Goal: Information Seeking & Learning: Learn about a topic

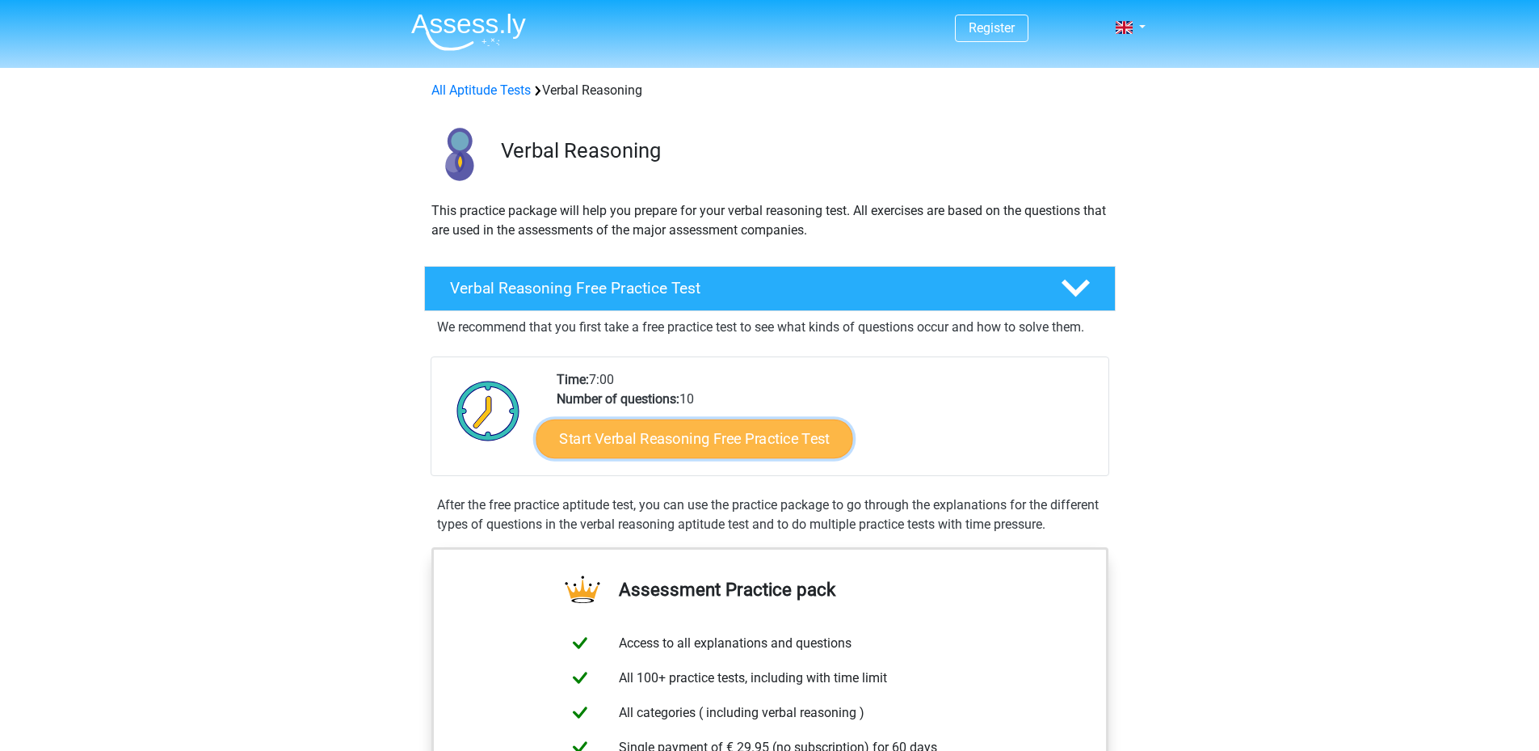
click at [714, 443] on link "Start Verbal Reasoning Free Practice Test" at bounding box center [694, 438] width 317 height 39
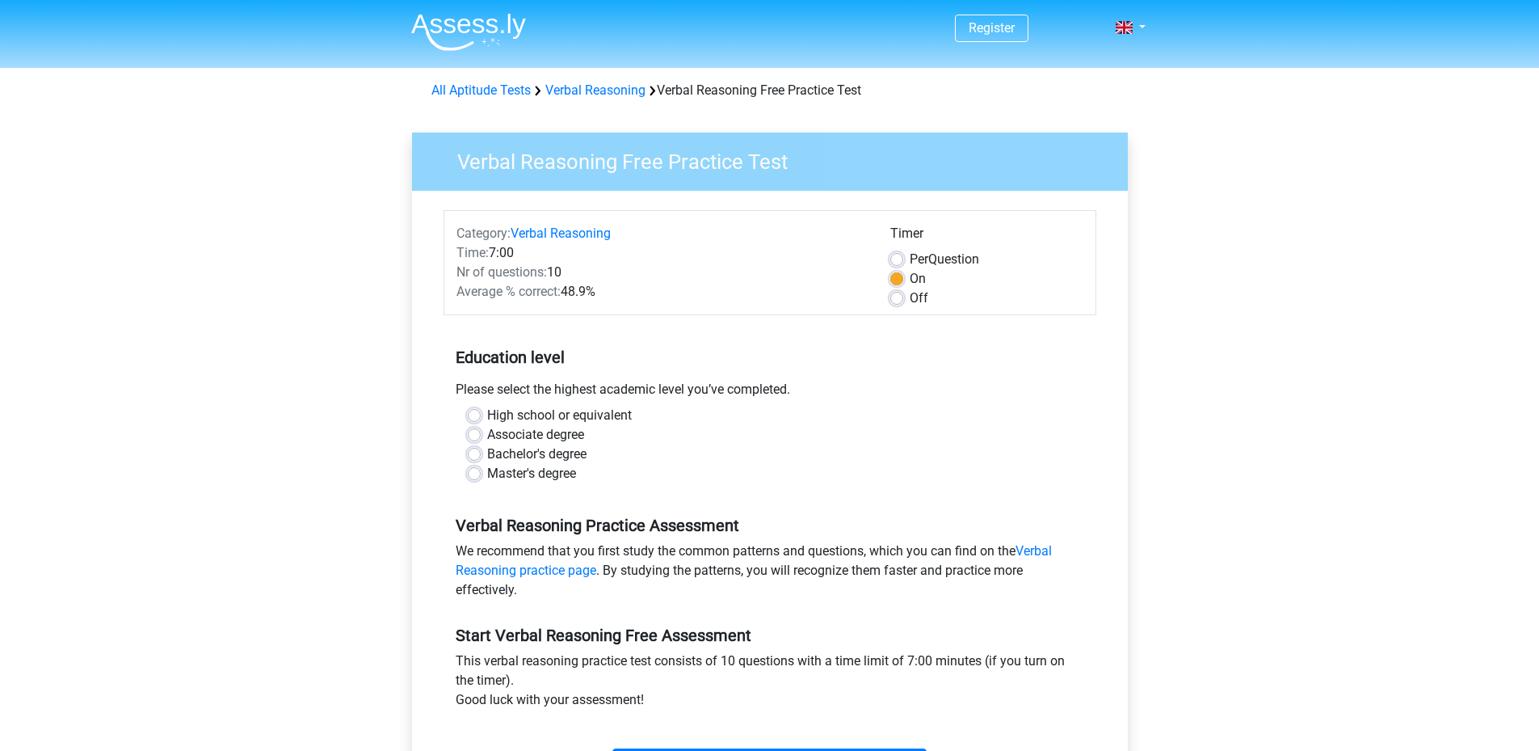
click at [487, 453] on label "Bachelor's degree" at bounding box center [536, 453] width 99 height 19
click at [474, 453] on input "Bachelor's degree" at bounding box center [474, 452] width 13 height 16
radio input "true"
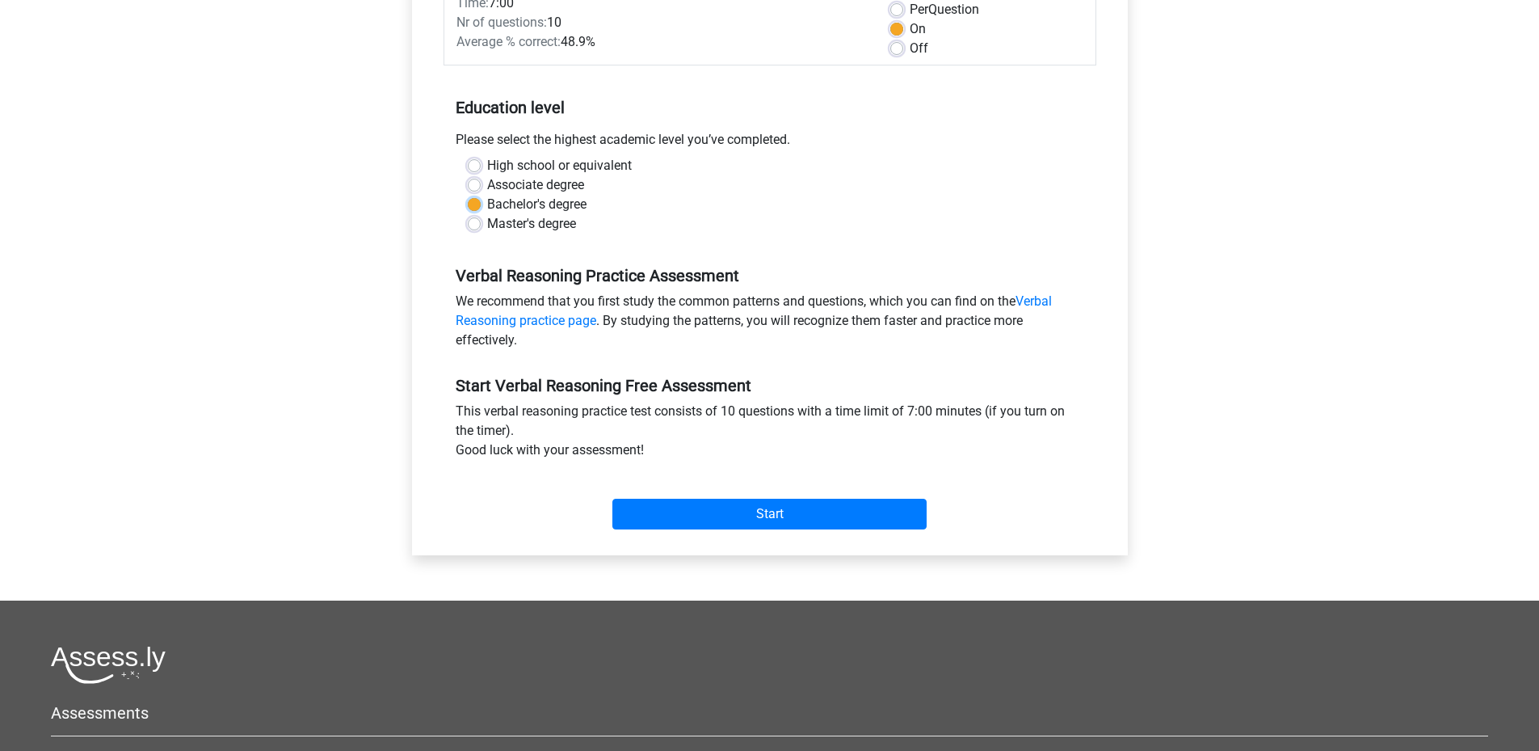
scroll to position [404, 0]
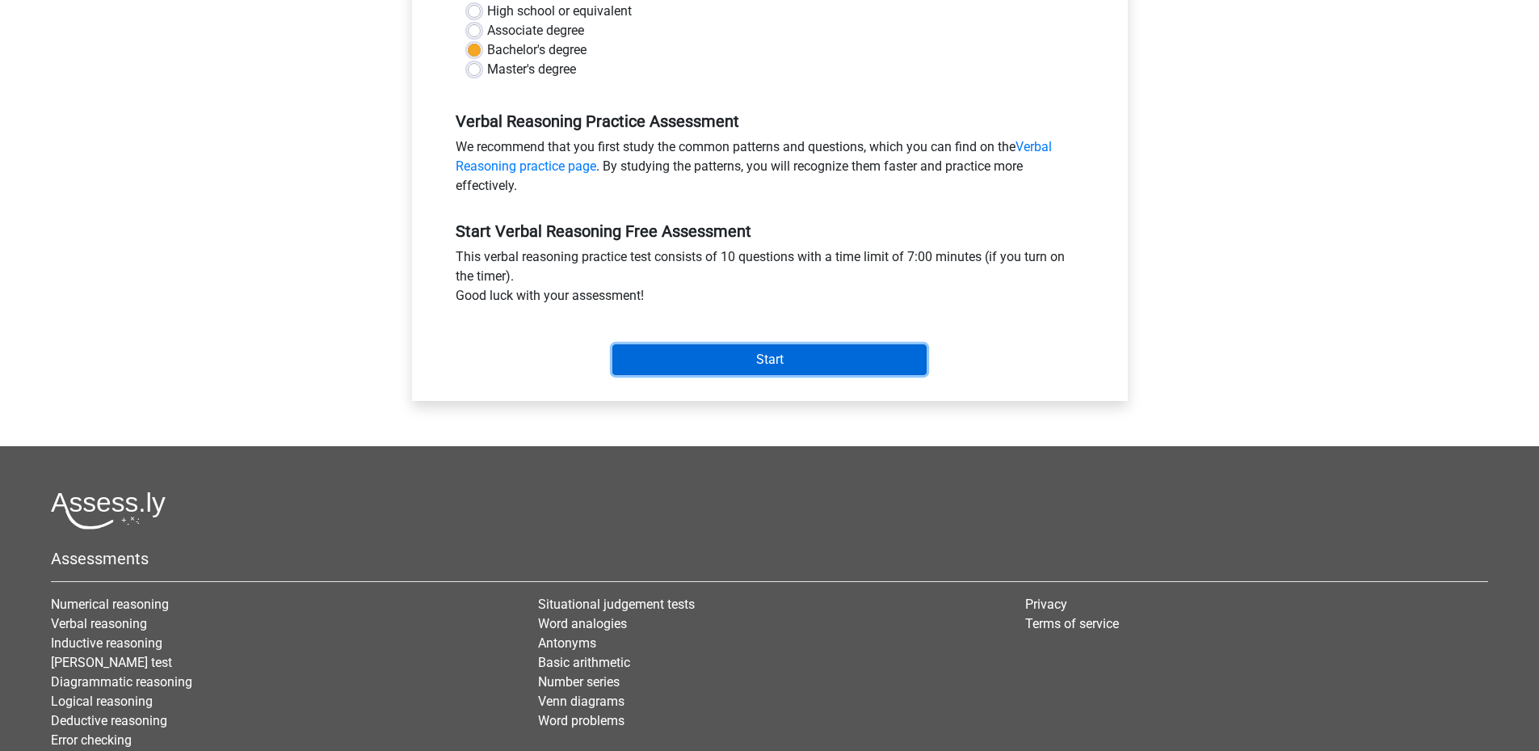
click at [780, 365] on input "Start" at bounding box center [770, 359] width 314 height 31
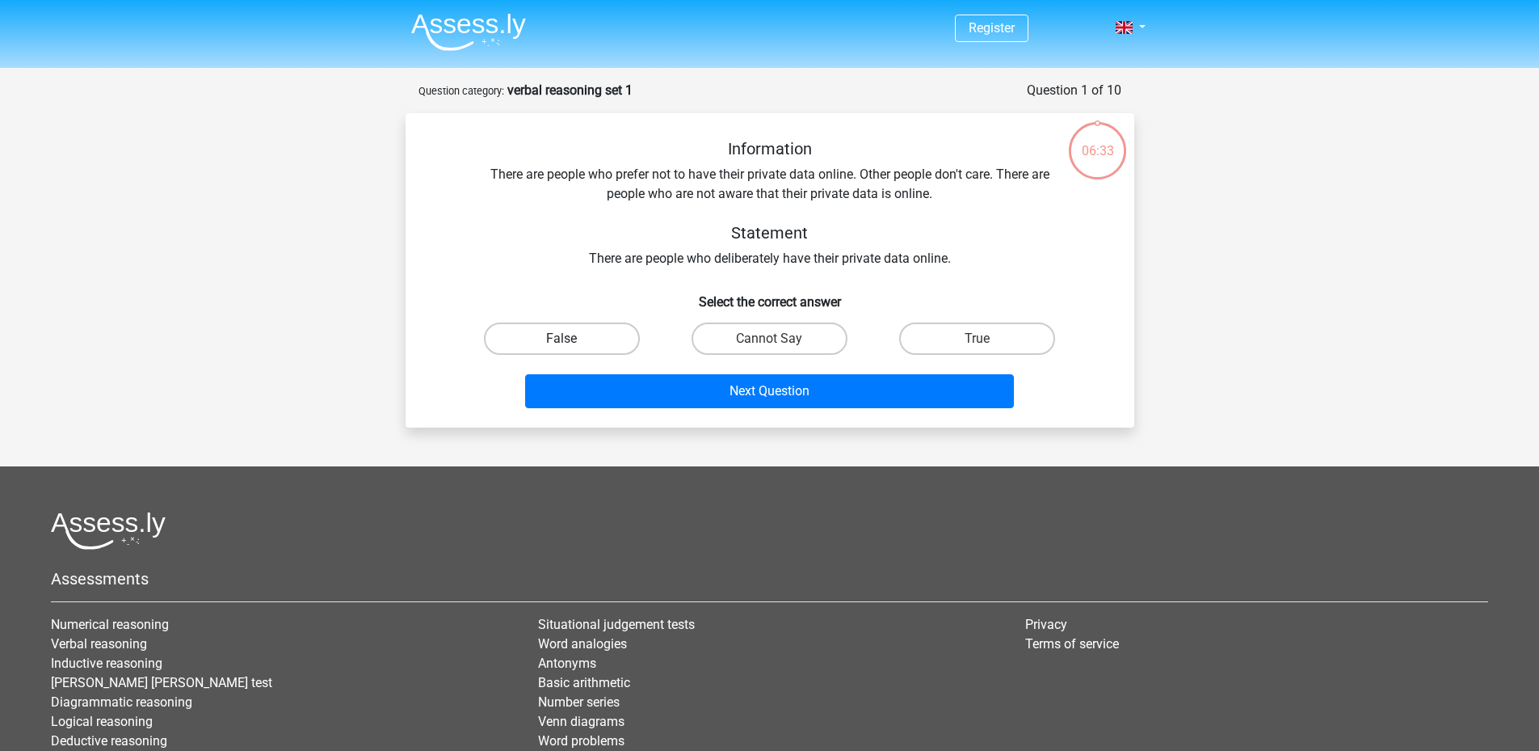
click at [583, 333] on label "False" at bounding box center [562, 338] width 156 height 32
click at [572, 339] on input "False" at bounding box center [567, 344] width 11 height 11
radio input "true"
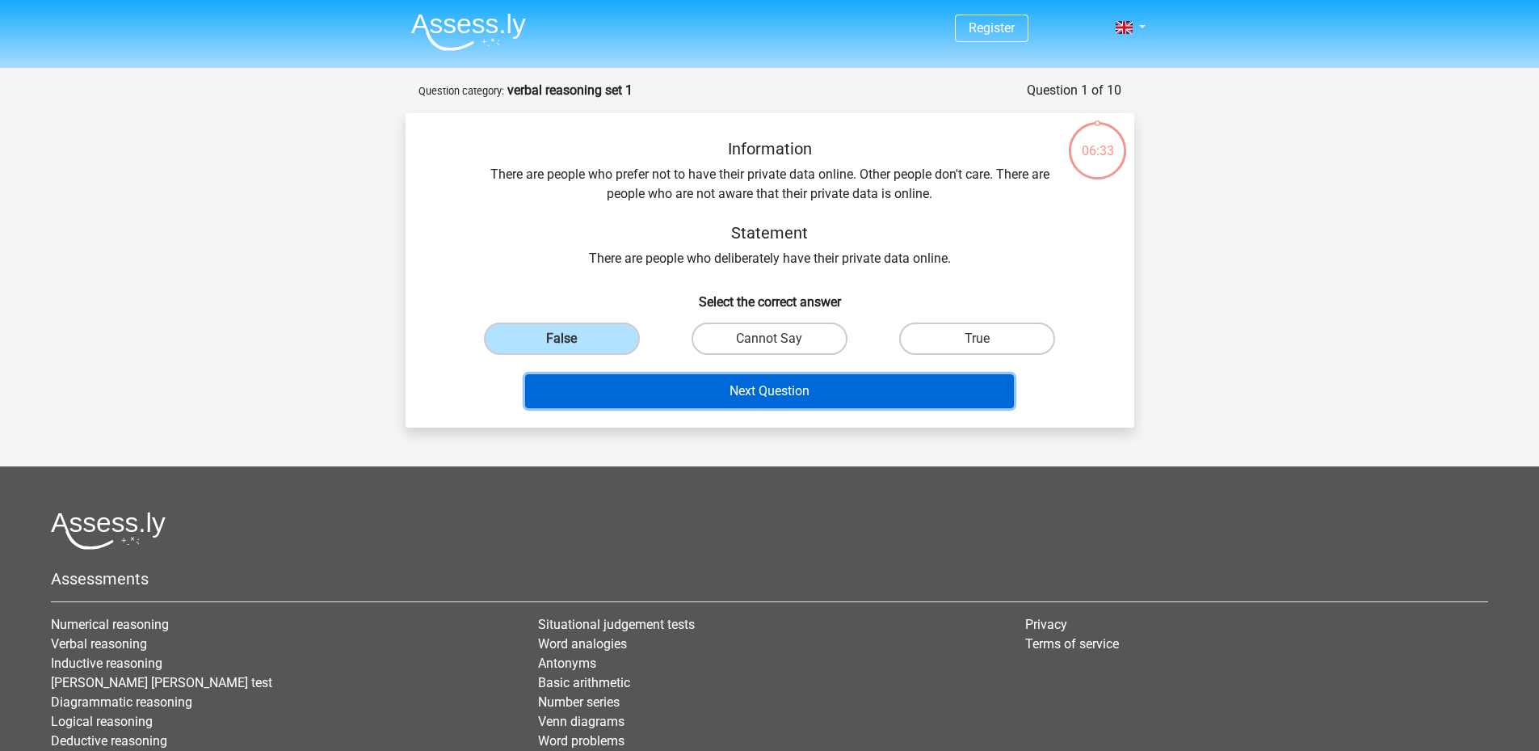
click at [893, 391] on button "Next Question" at bounding box center [769, 391] width 489 height 34
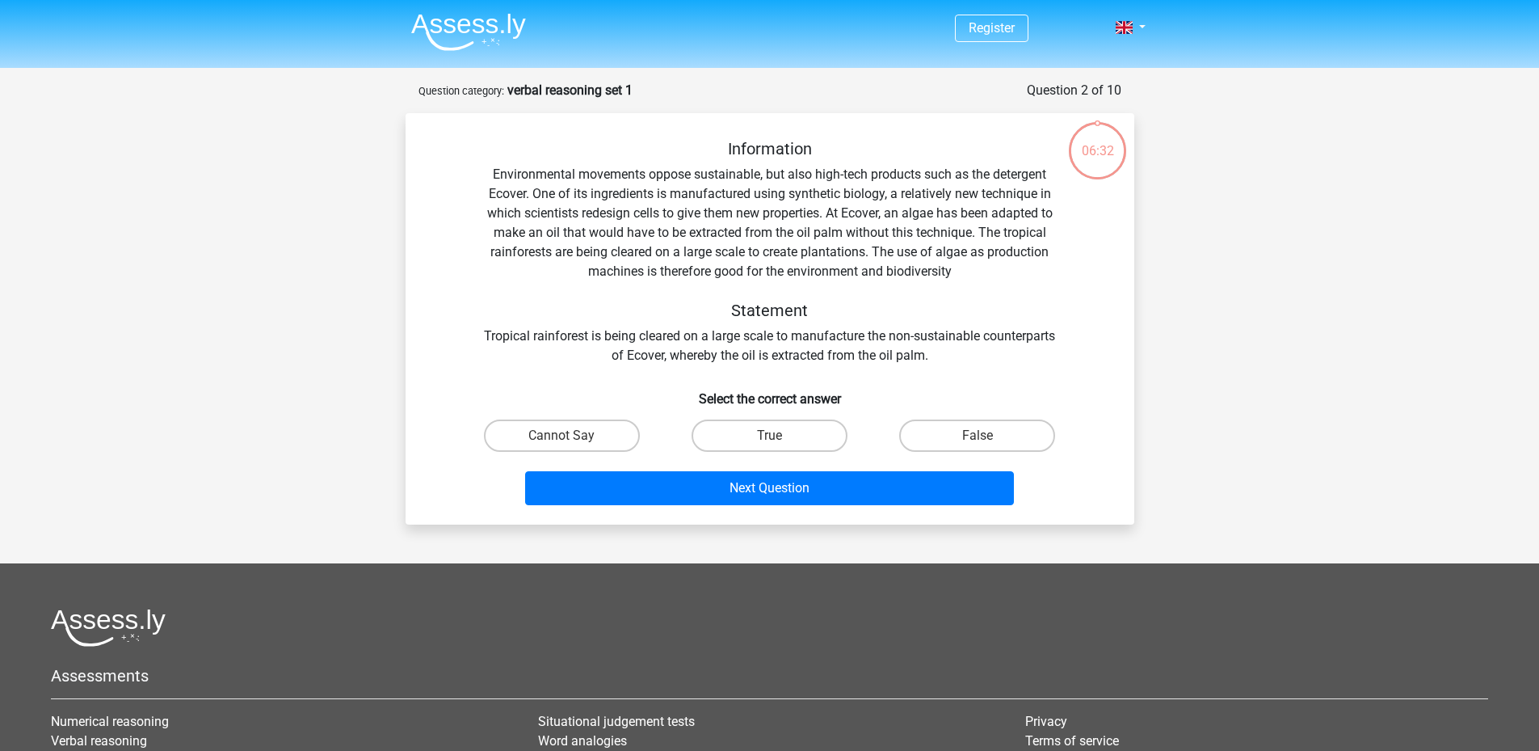
scroll to position [81, 0]
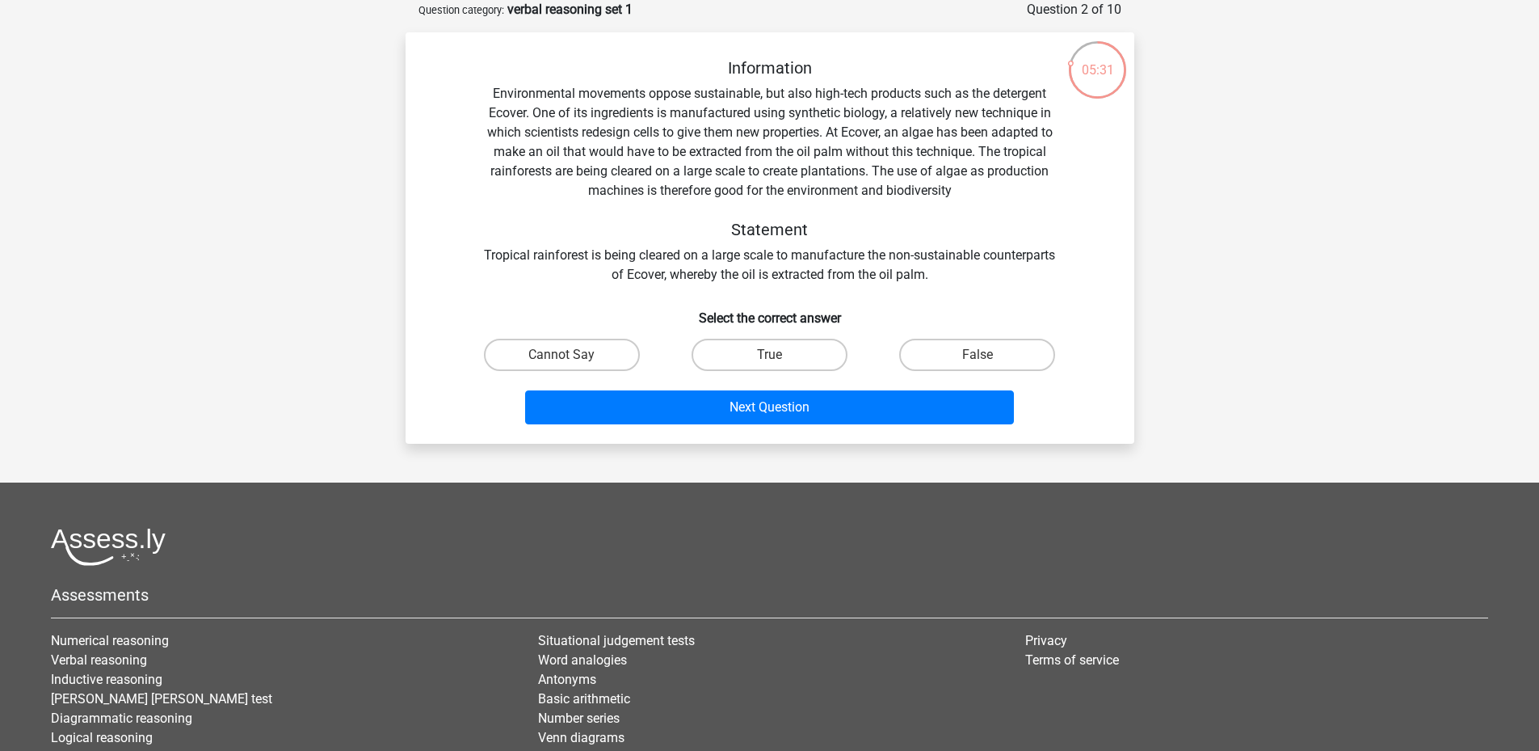
click at [789, 338] on div "True" at bounding box center [770, 354] width 208 height 45
click at [790, 350] on label "True" at bounding box center [770, 355] width 156 height 32
click at [780, 355] on input "True" at bounding box center [774, 360] width 11 height 11
radio input "true"
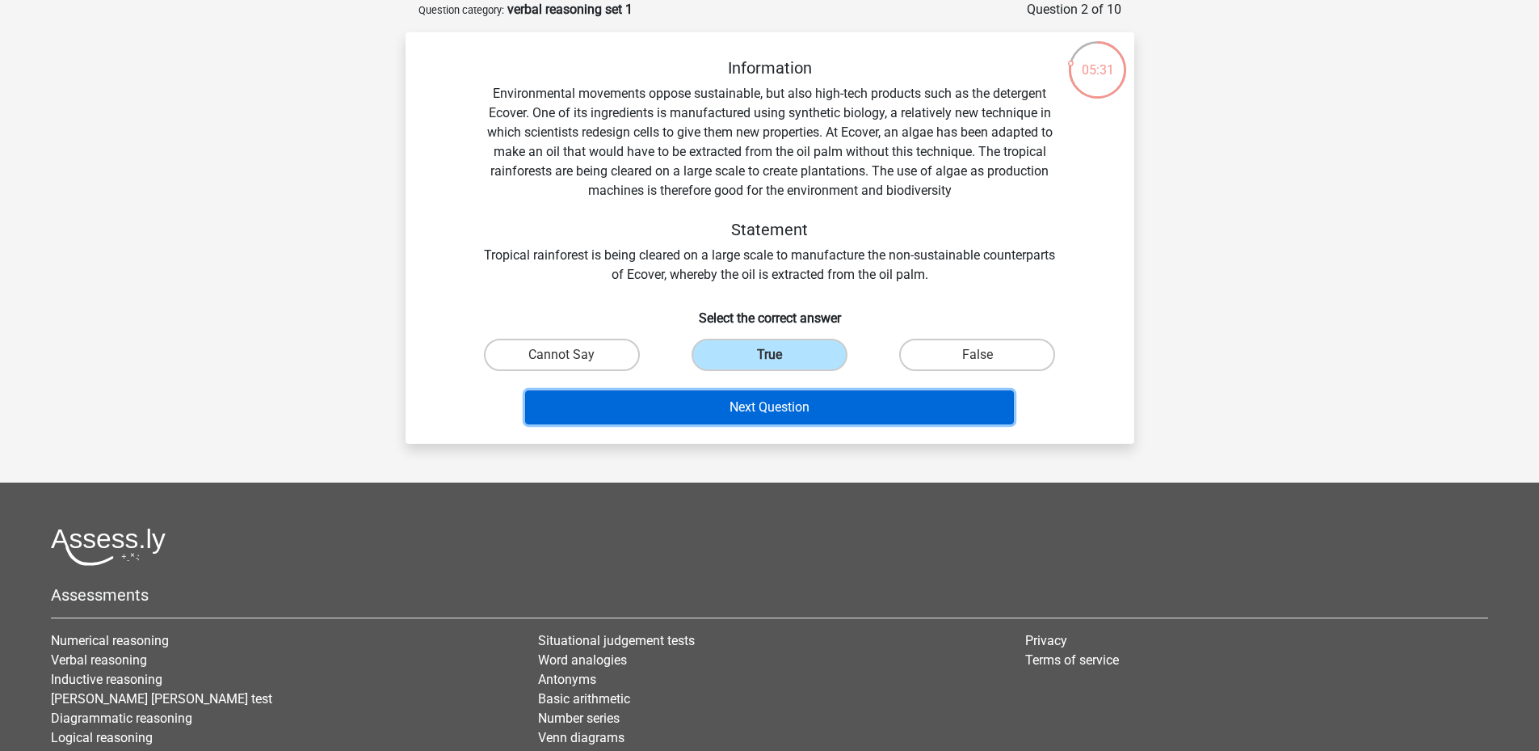
click at [798, 399] on button "Next Question" at bounding box center [769, 407] width 489 height 34
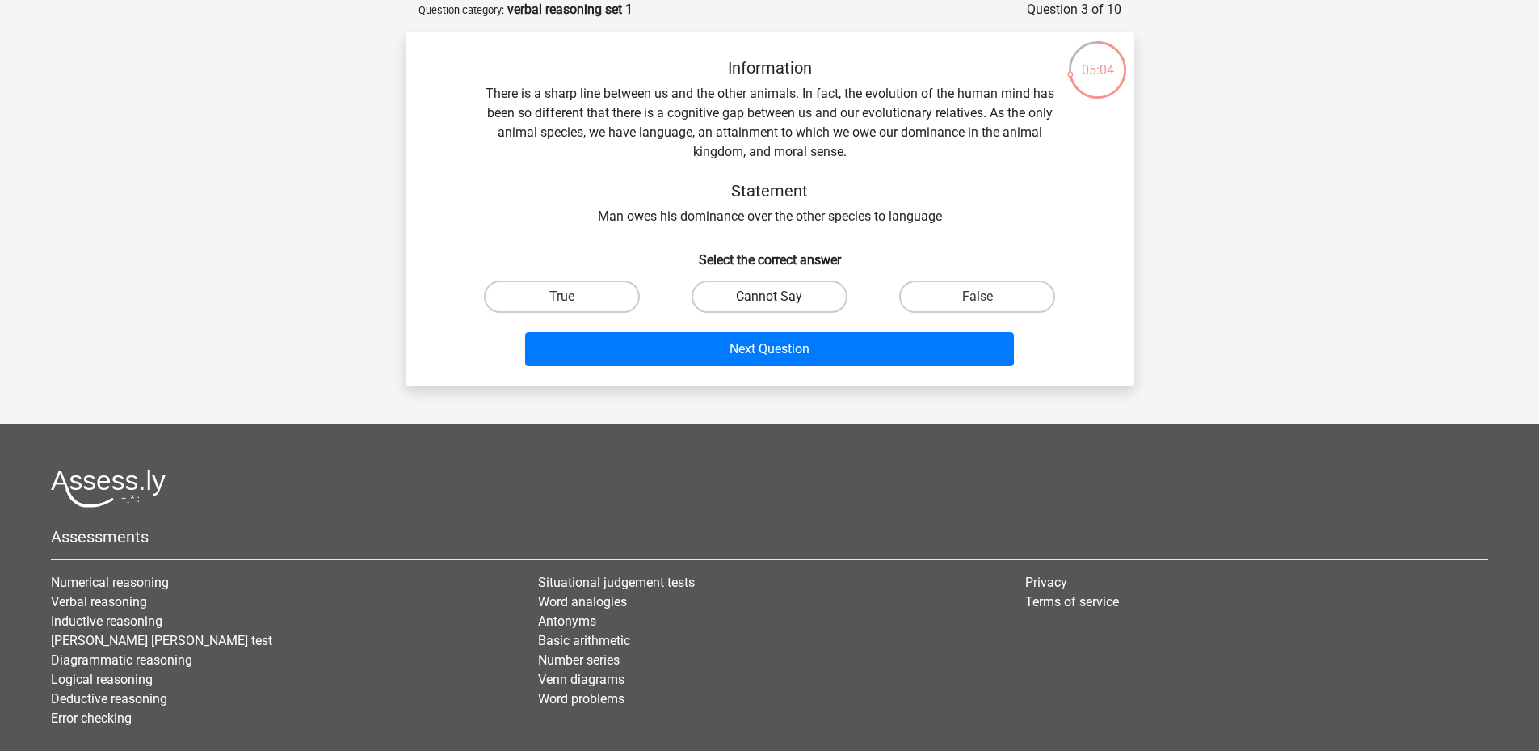
click at [815, 288] on label "Cannot Say" at bounding box center [770, 296] width 156 height 32
click at [780, 297] on input "Cannot Say" at bounding box center [774, 302] width 11 height 11
radio input "true"
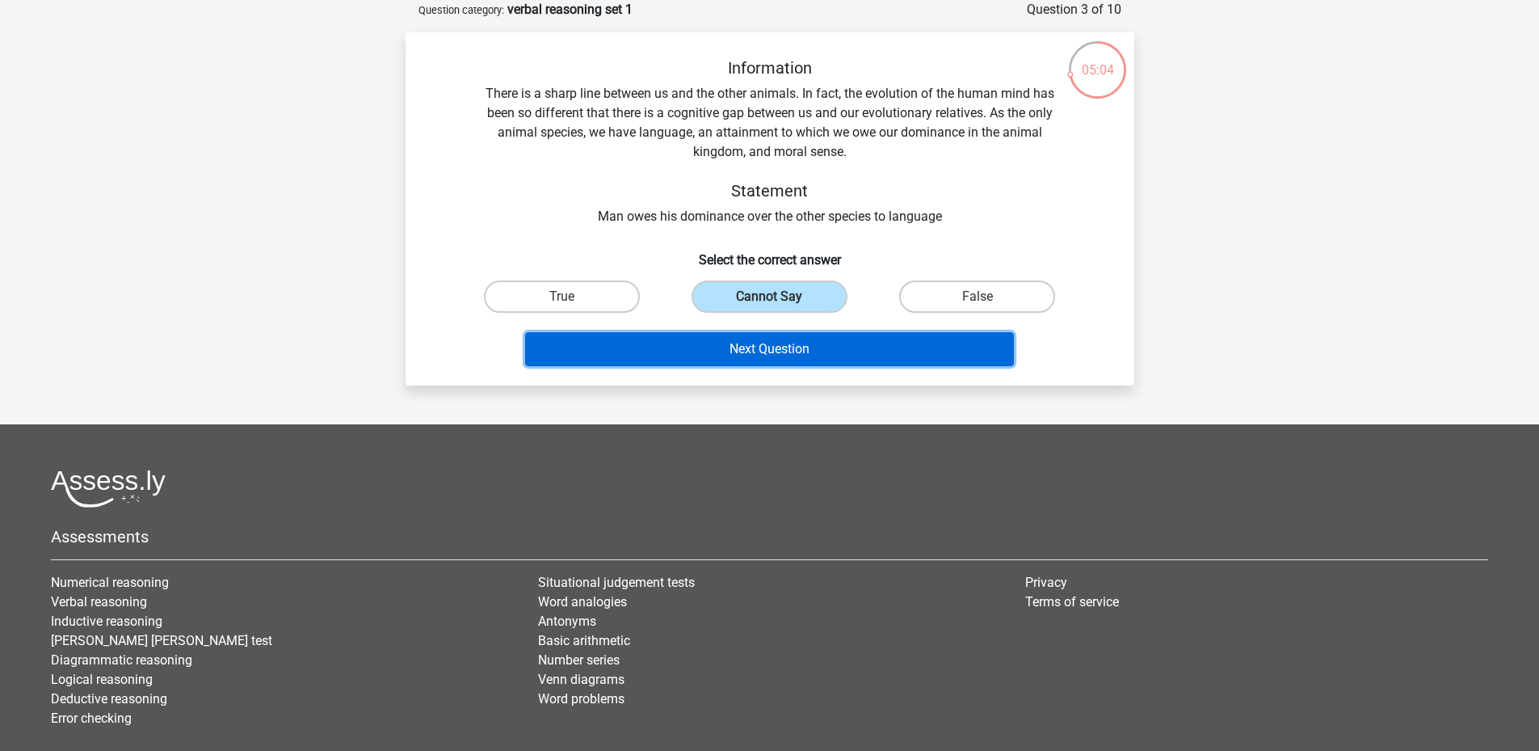
click at [812, 346] on button "Next Question" at bounding box center [769, 349] width 489 height 34
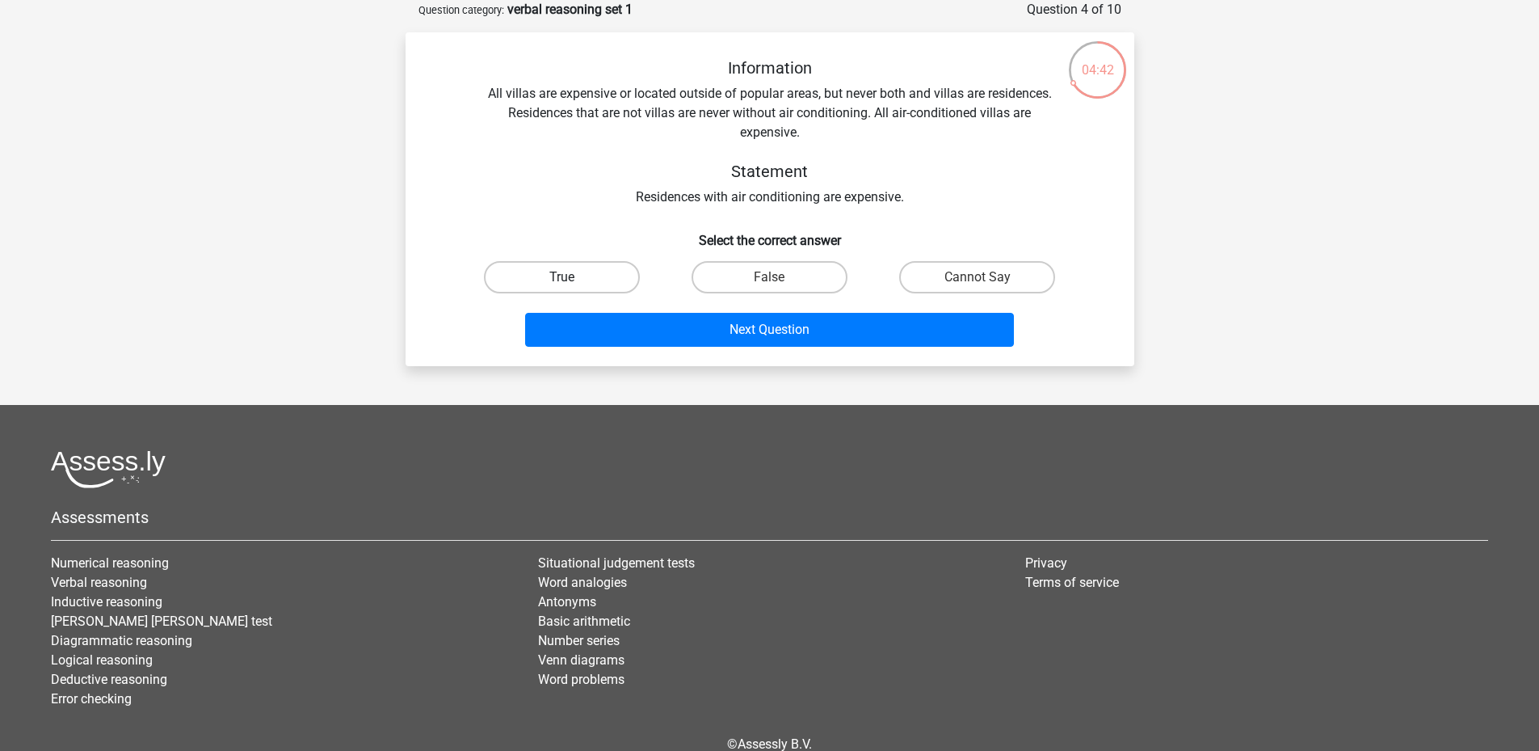
click at [599, 279] on label "True" at bounding box center [562, 277] width 156 height 32
click at [572, 279] on input "True" at bounding box center [567, 282] width 11 height 11
radio input "true"
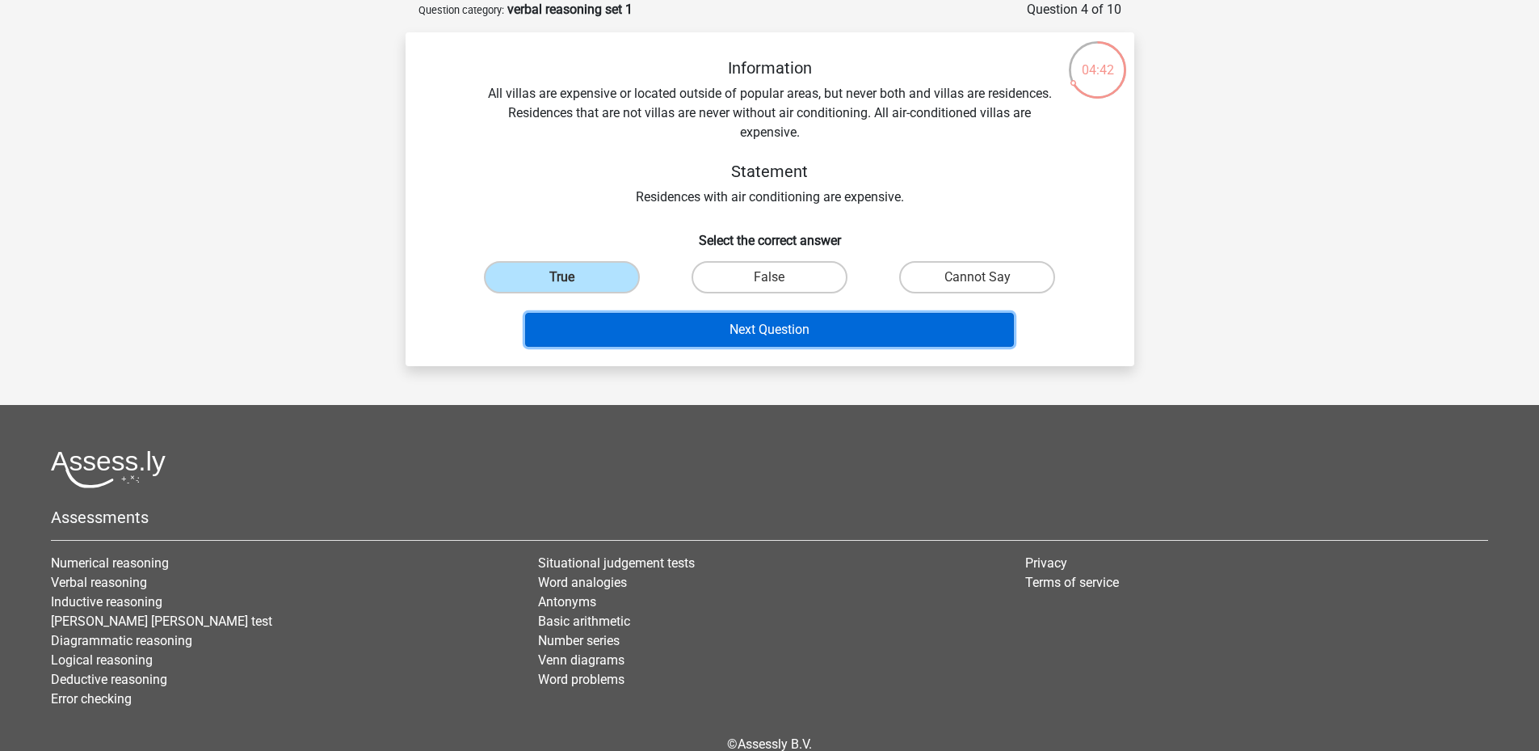
click at [676, 335] on button "Next Question" at bounding box center [769, 330] width 489 height 34
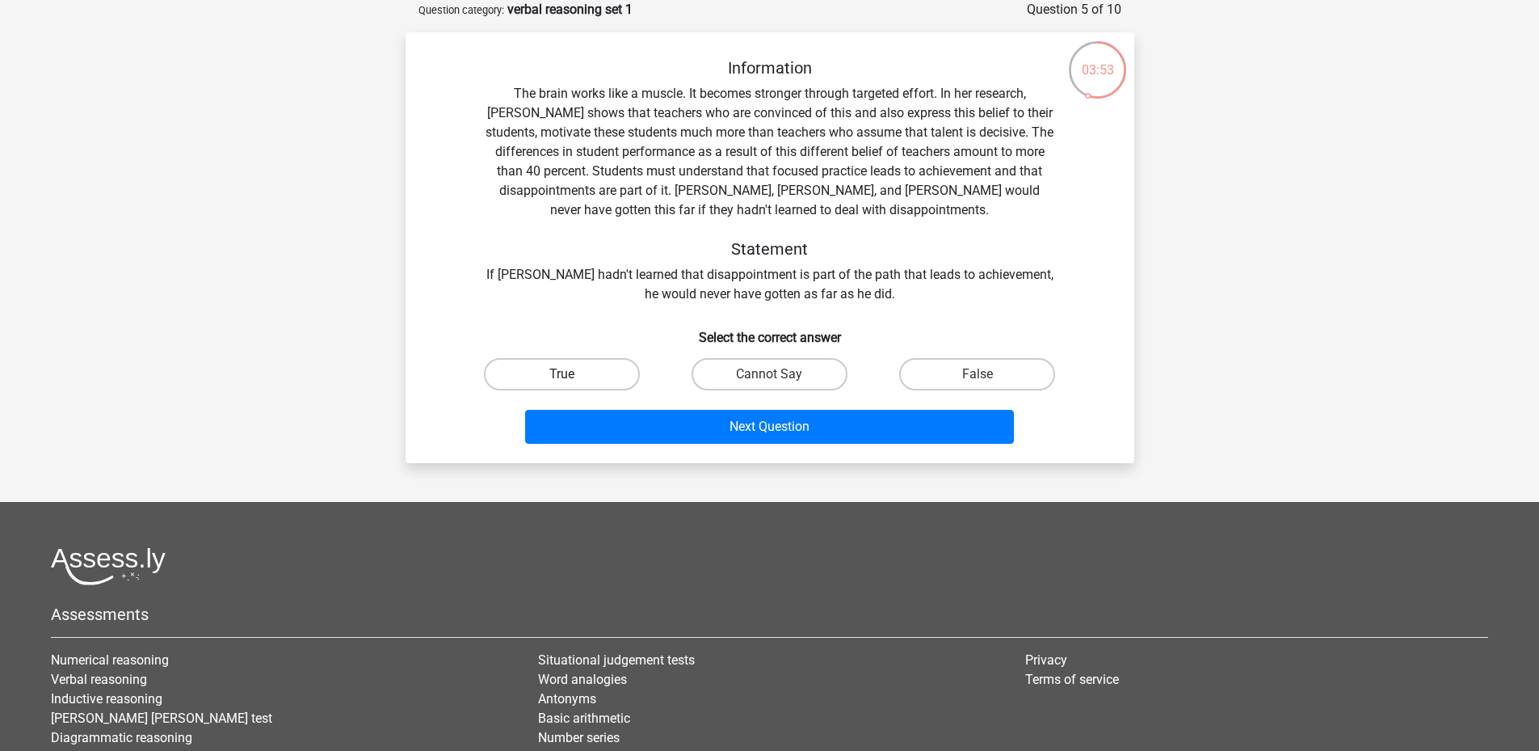
click at [573, 368] on label "True" at bounding box center [562, 374] width 156 height 32
click at [572, 374] on input "True" at bounding box center [567, 379] width 11 height 11
radio input "true"
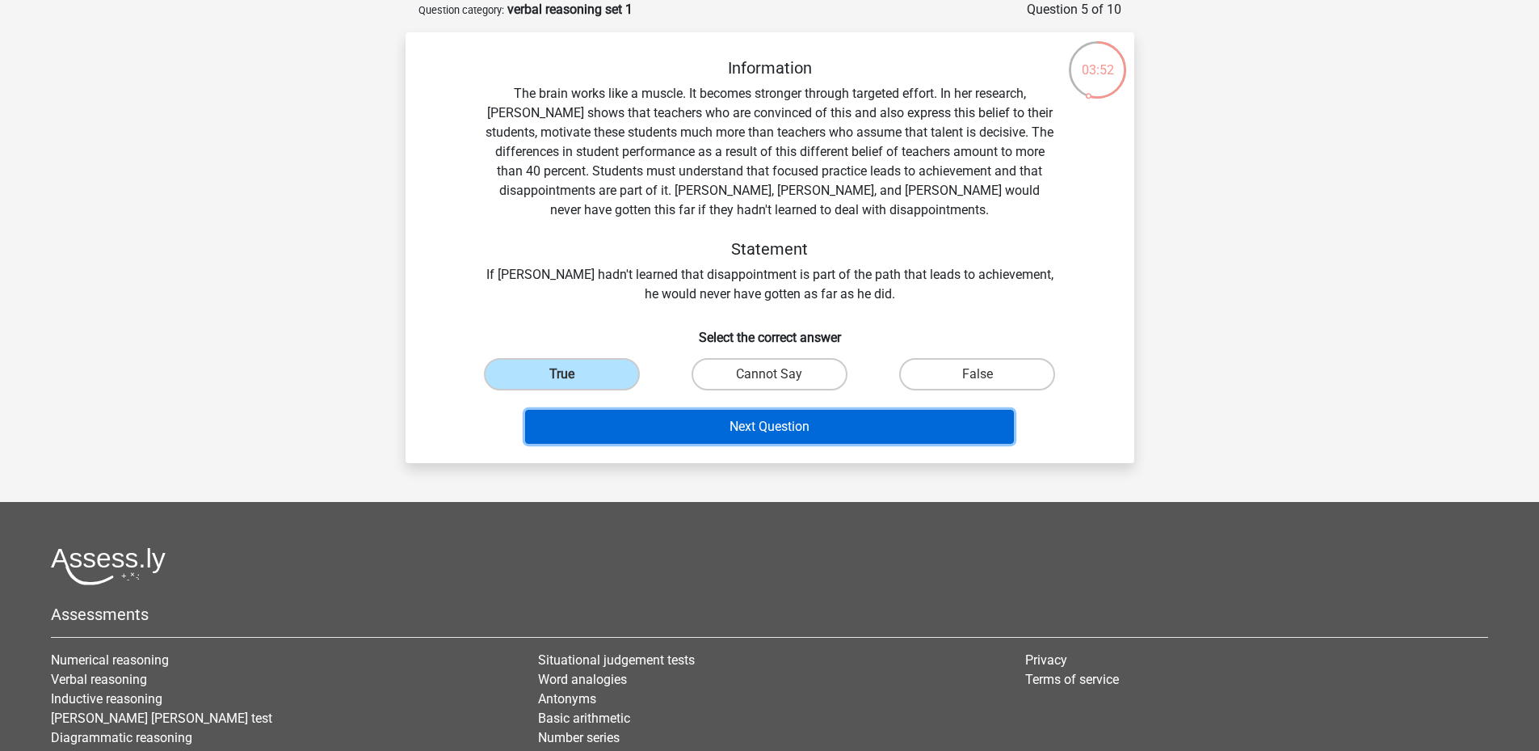
click at [697, 427] on button "Next Question" at bounding box center [769, 427] width 489 height 34
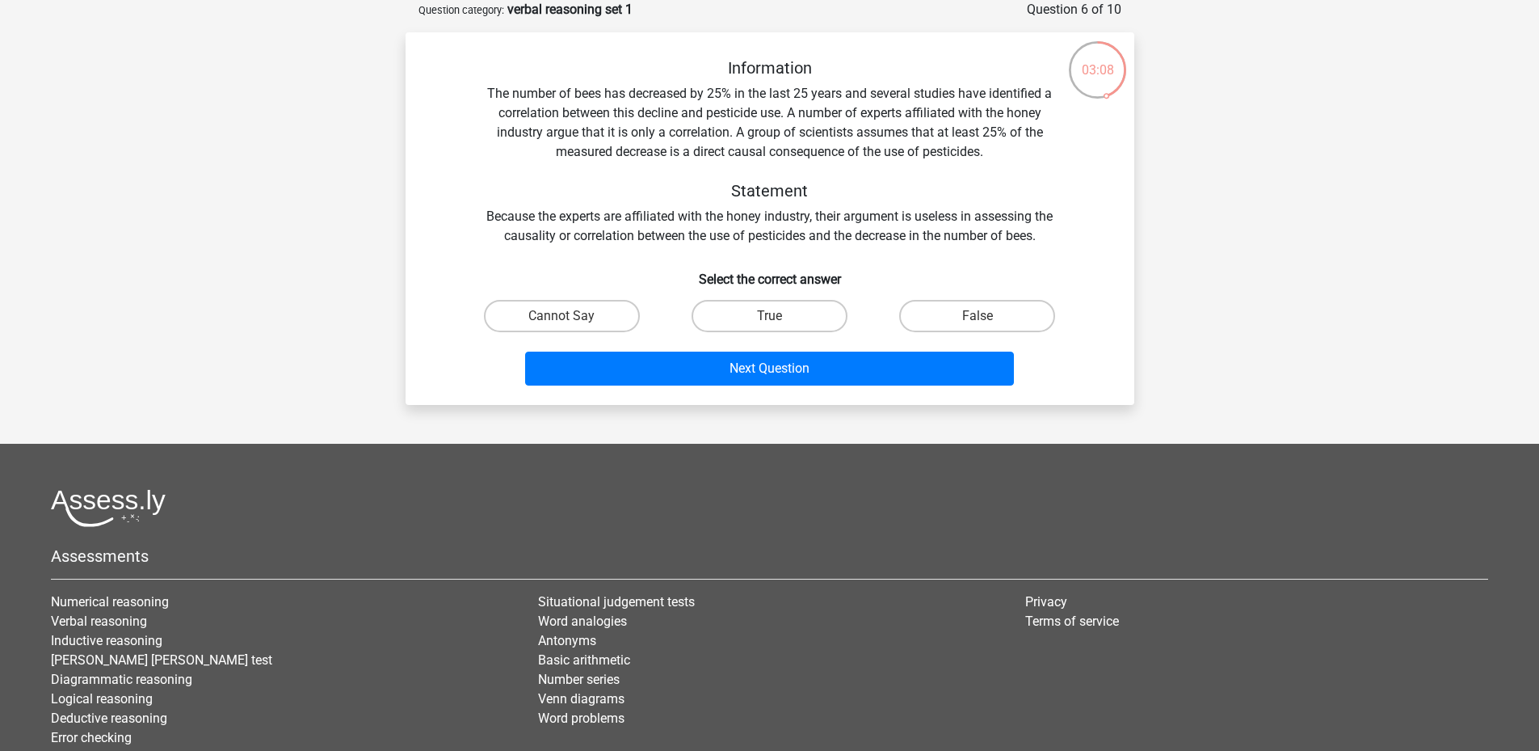
click at [981, 335] on div "False" at bounding box center [978, 315] width 208 height 45
click at [980, 320] on input "False" at bounding box center [983, 321] width 11 height 11
radio input "true"
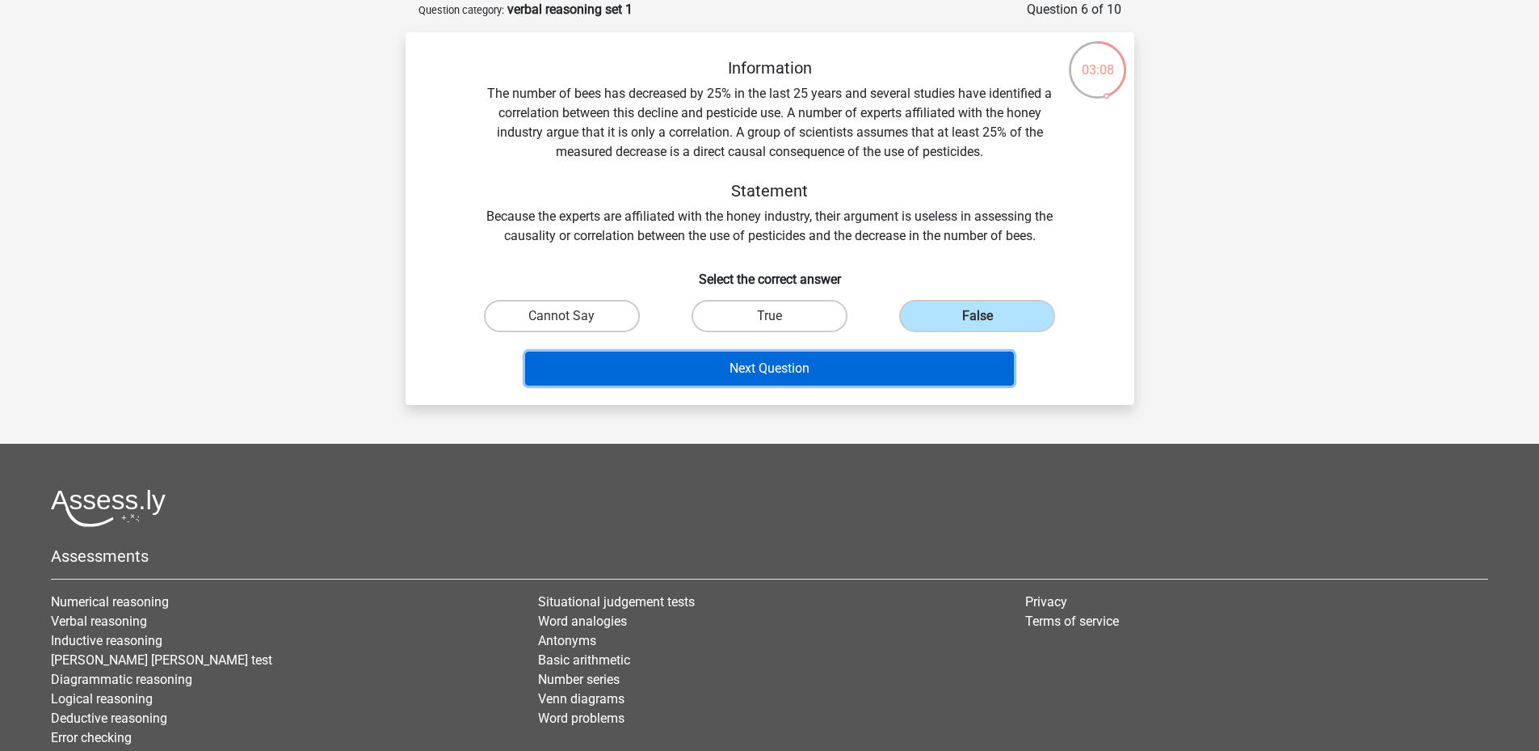
click at [950, 356] on button "Next Question" at bounding box center [769, 369] width 489 height 34
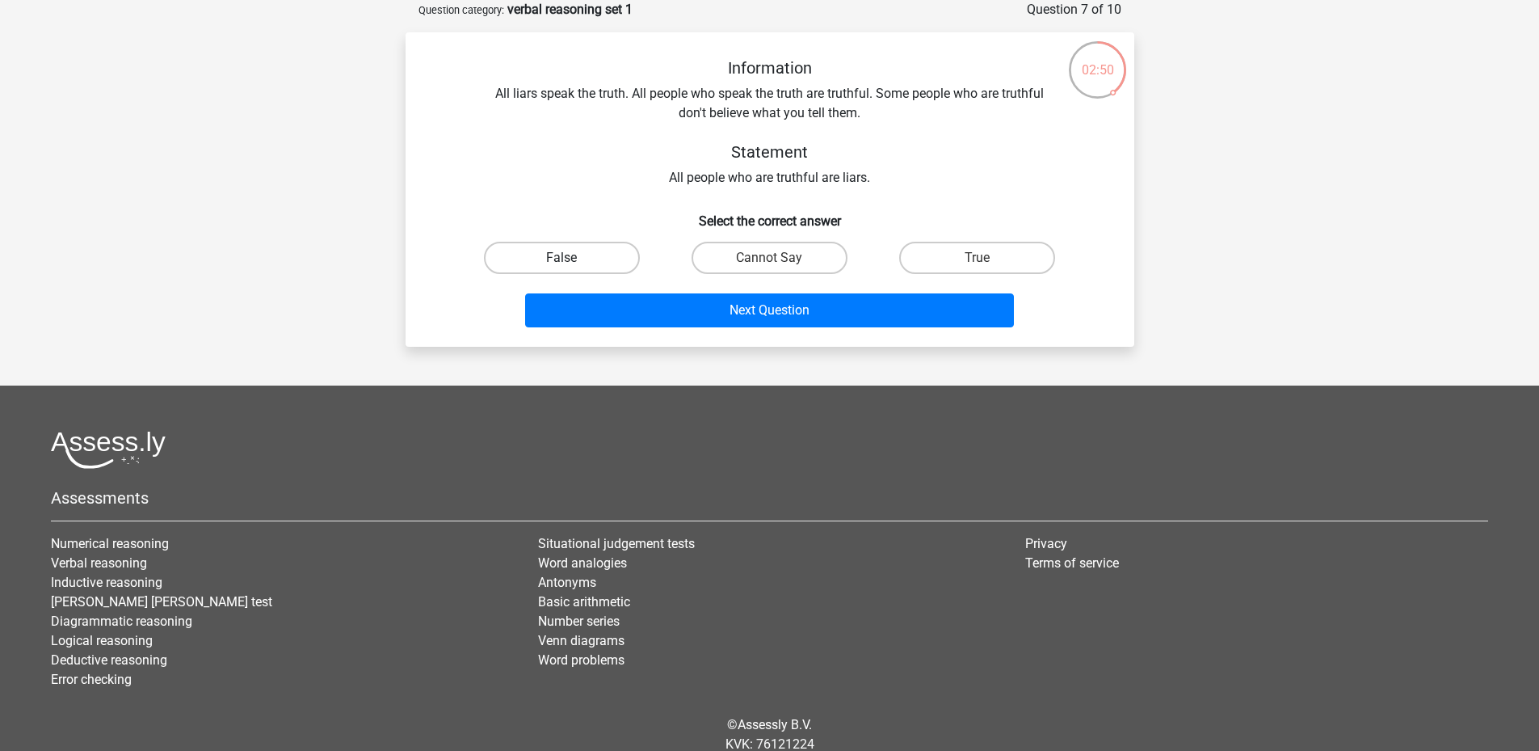
click at [602, 255] on label "False" at bounding box center [562, 258] width 156 height 32
click at [572, 258] on input "False" at bounding box center [567, 263] width 11 height 11
radio input "true"
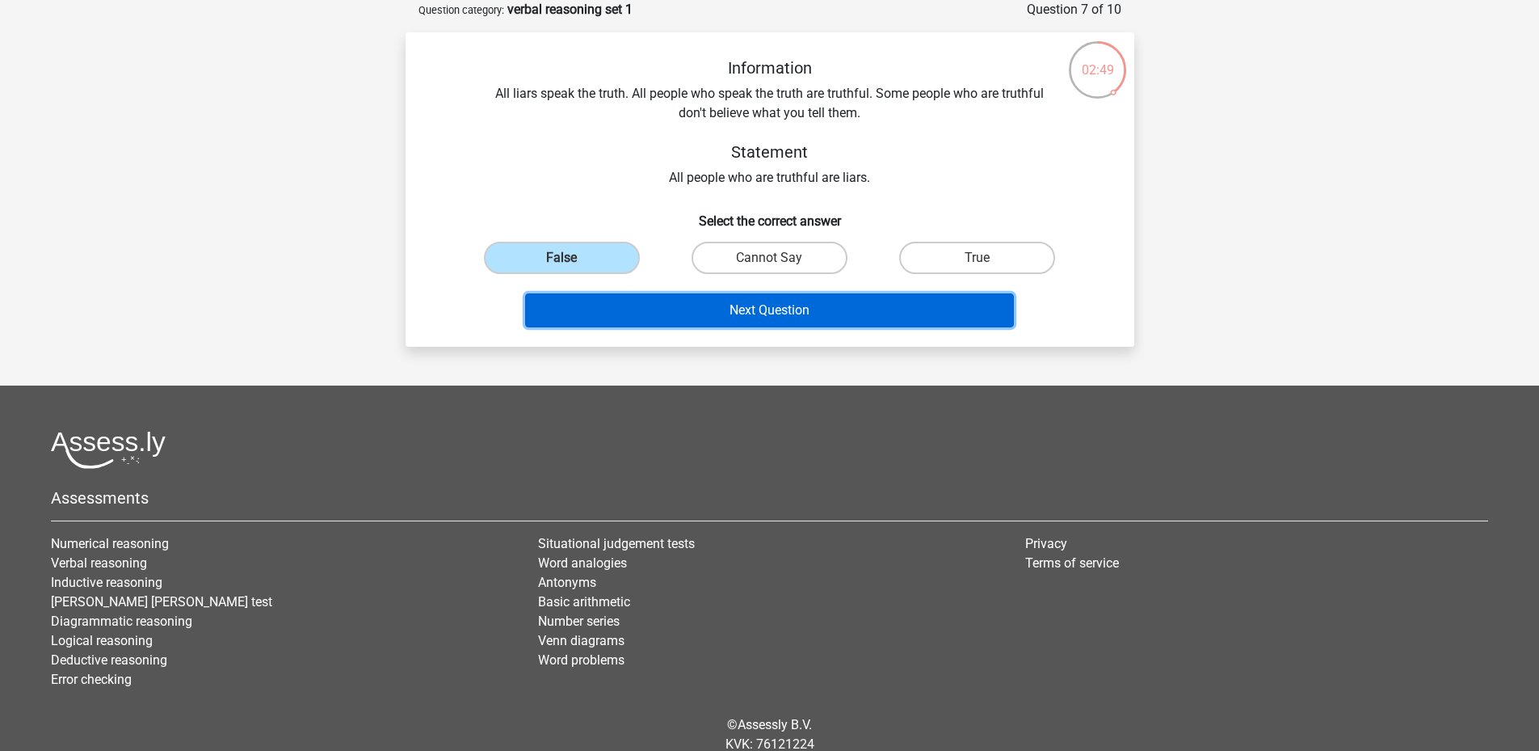
click at [720, 296] on button "Next Question" at bounding box center [769, 310] width 489 height 34
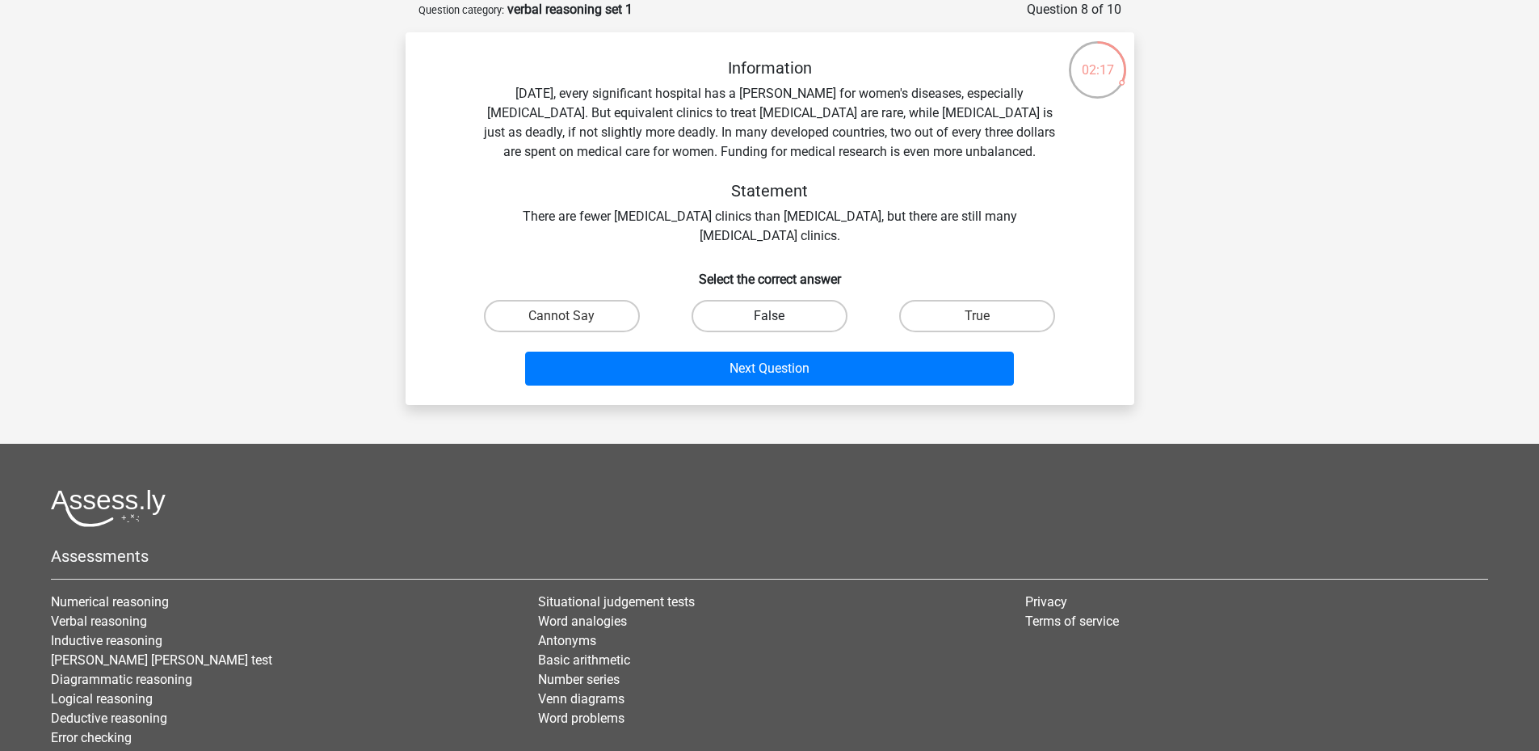
click at [813, 314] on label "False" at bounding box center [770, 316] width 156 height 32
click at [780, 316] on input "False" at bounding box center [774, 321] width 11 height 11
radio input "true"
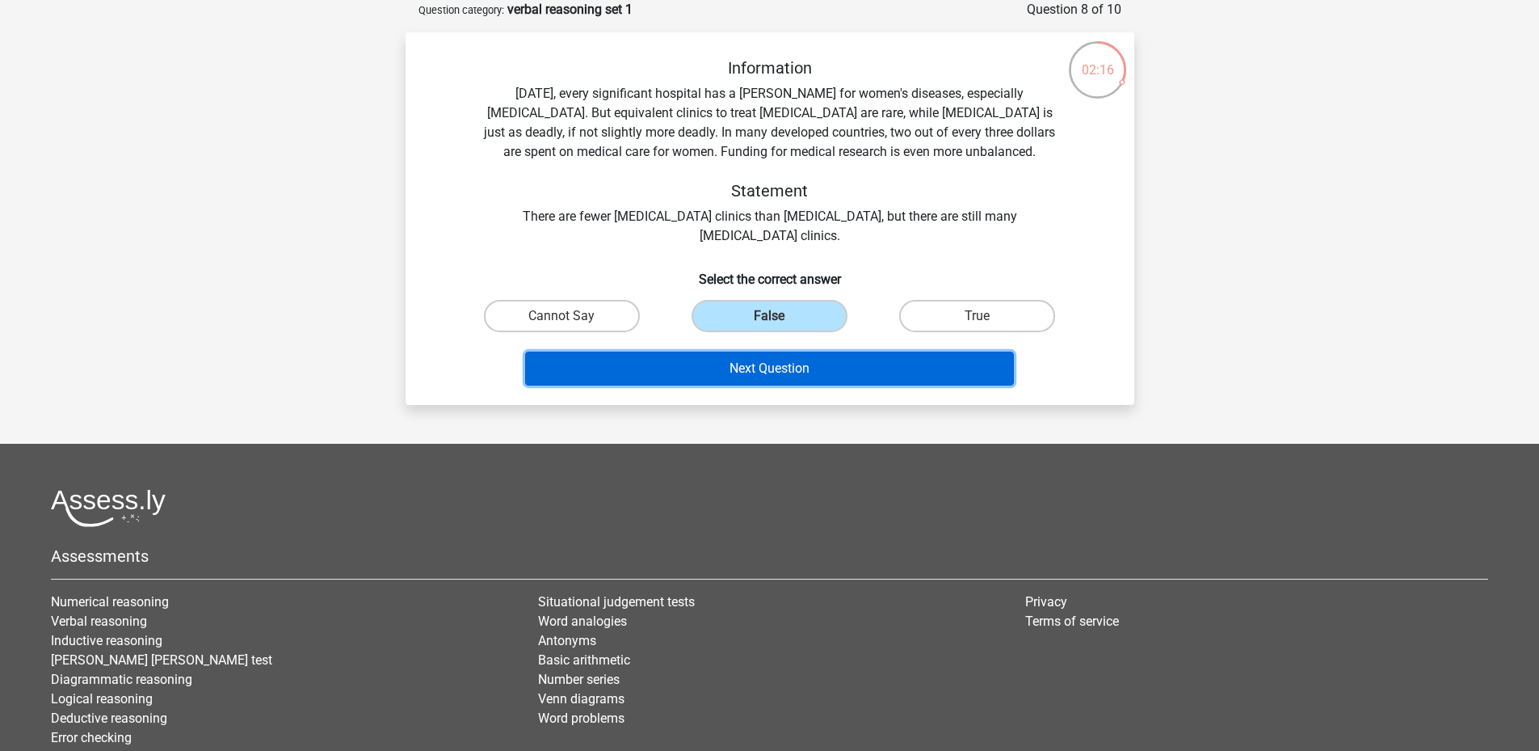
click at [834, 362] on button "Next Question" at bounding box center [769, 369] width 489 height 34
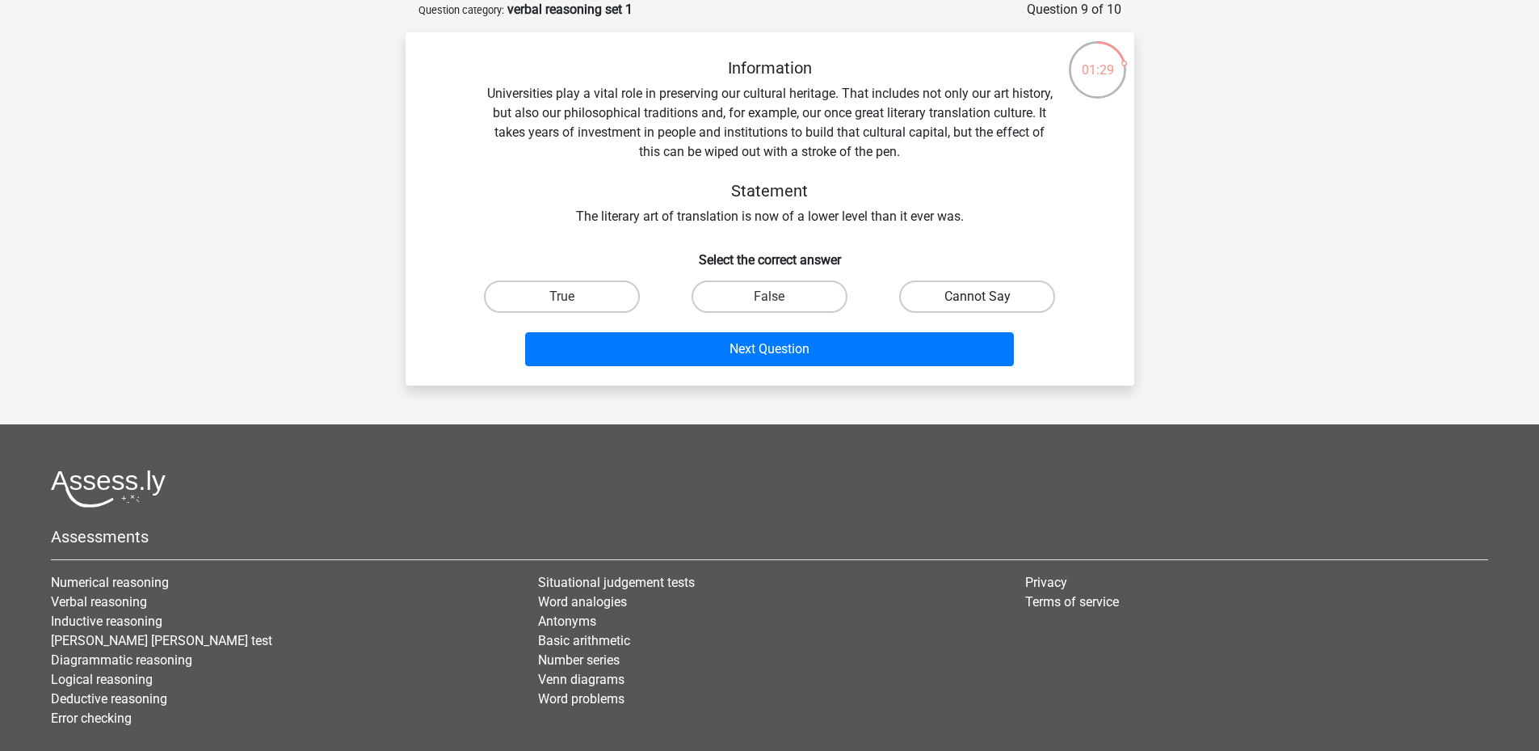
drag, startPoint x: 962, startPoint y: 289, endPoint x: 924, endPoint y: 345, distance: 67.0
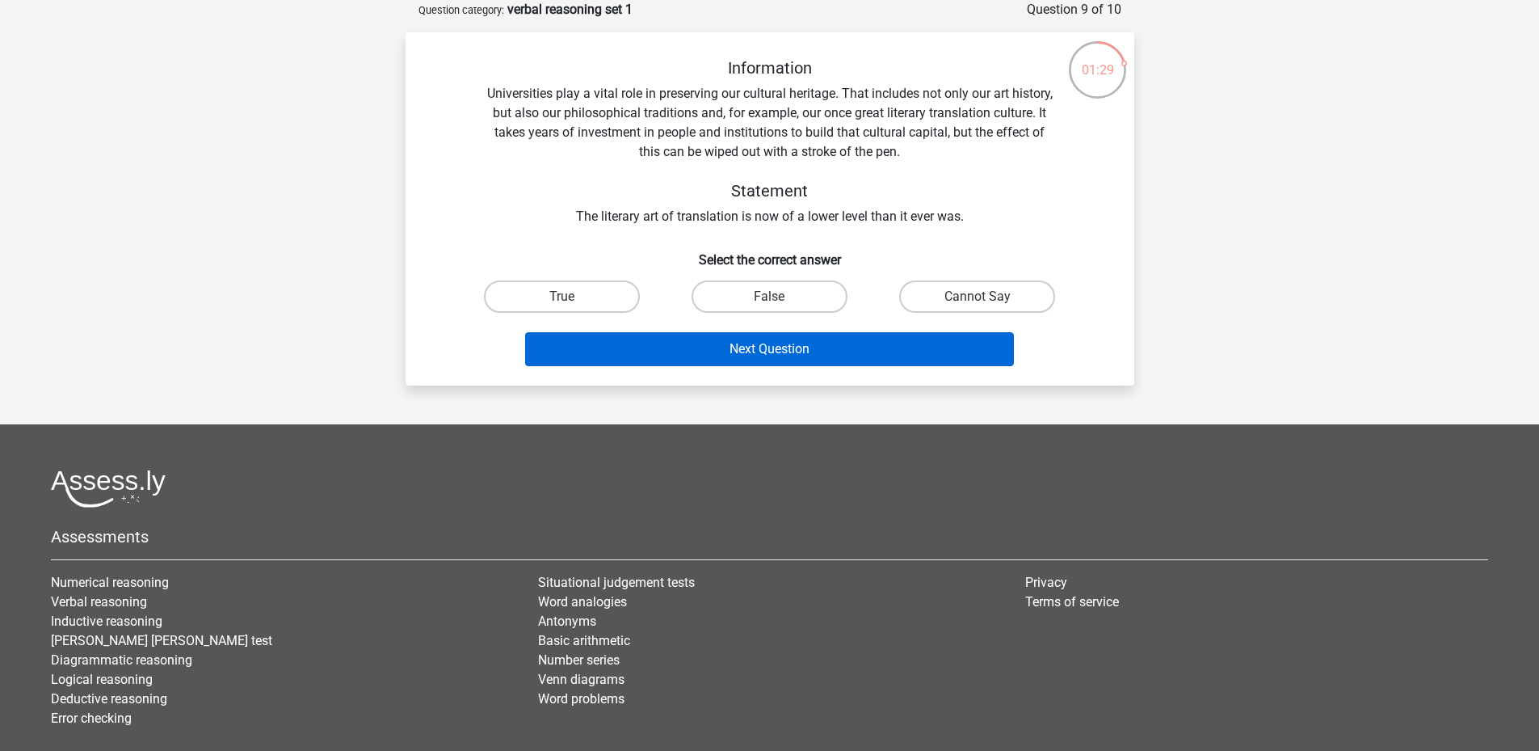
click at [961, 289] on label "Cannot Say" at bounding box center [977, 296] width 156 height 32
click at [978, 297] on input "Cannot Say" at bounding box center [983, 302] width 11 height 11
radio input "true"
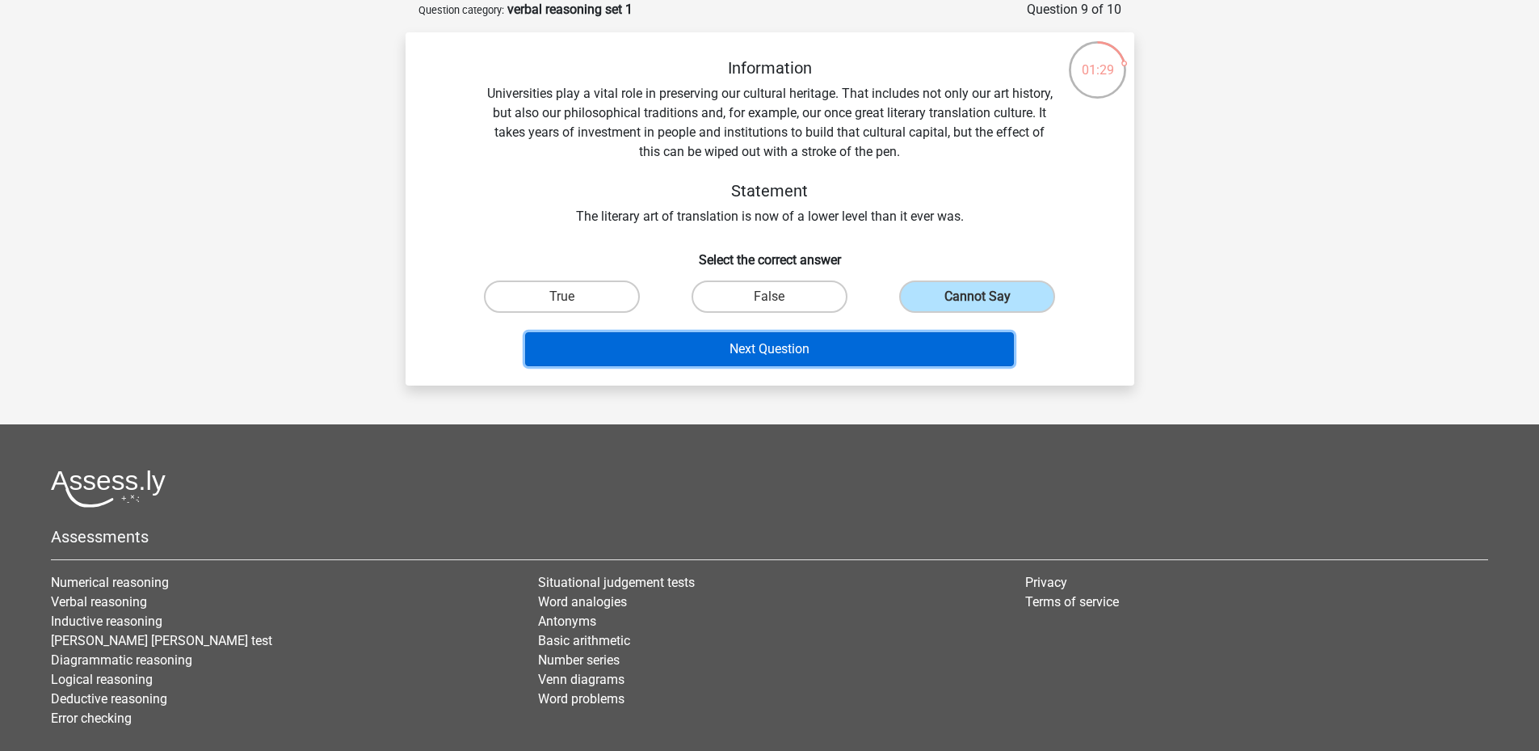
click at [924, 345] on button "Next Question" at bounding box center [769, 349] width 489 height 34
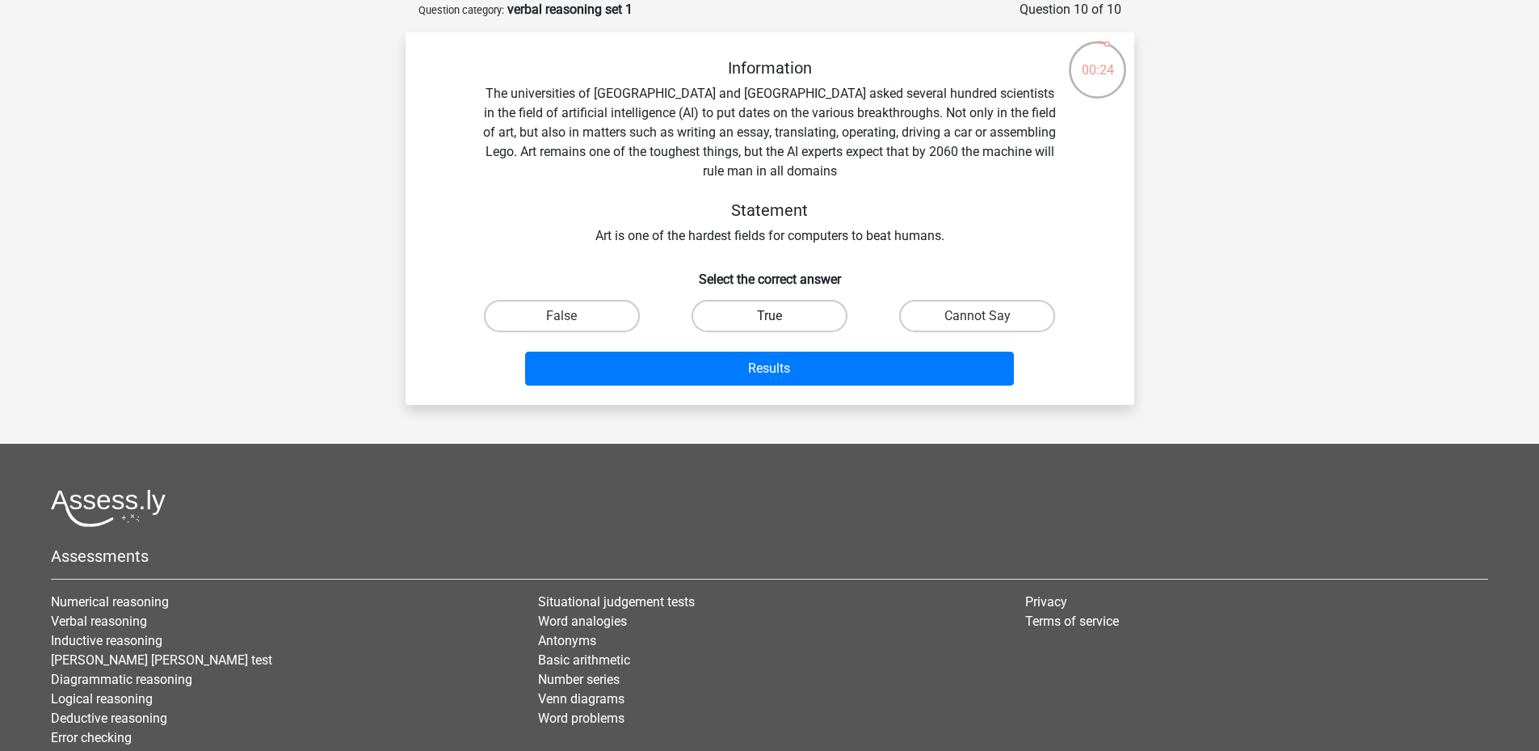
click at [800, 308] on label "True" at bounding box center [770, 316] width 156 height 32
click at [780, 316] on input "True" at bounding box center [774, 321] width 11 height 11
radio input "true"
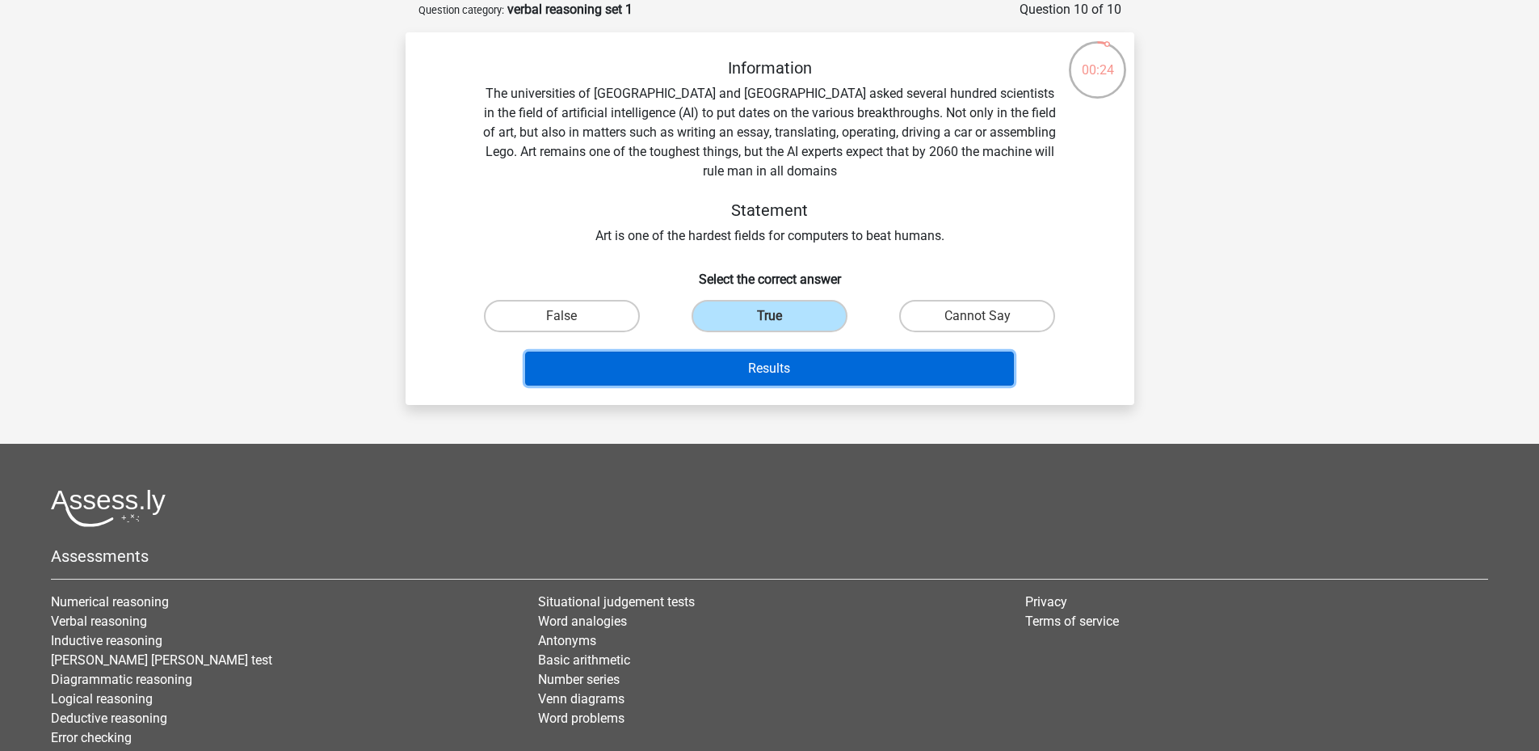
click at [808, 383] on button "Results" at bounding box center [769, 369] width 489 height 34
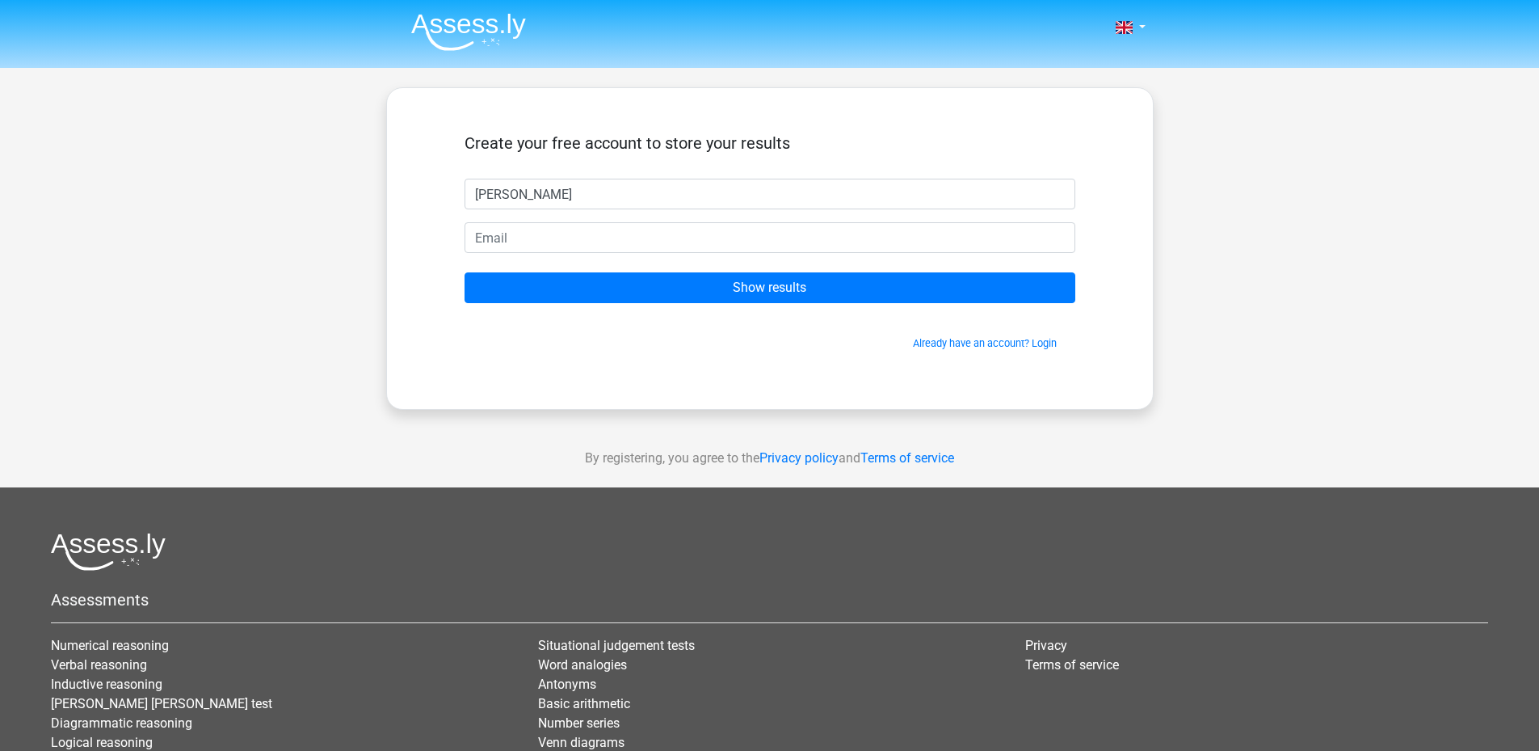
type input "[PERSON_NAME]"
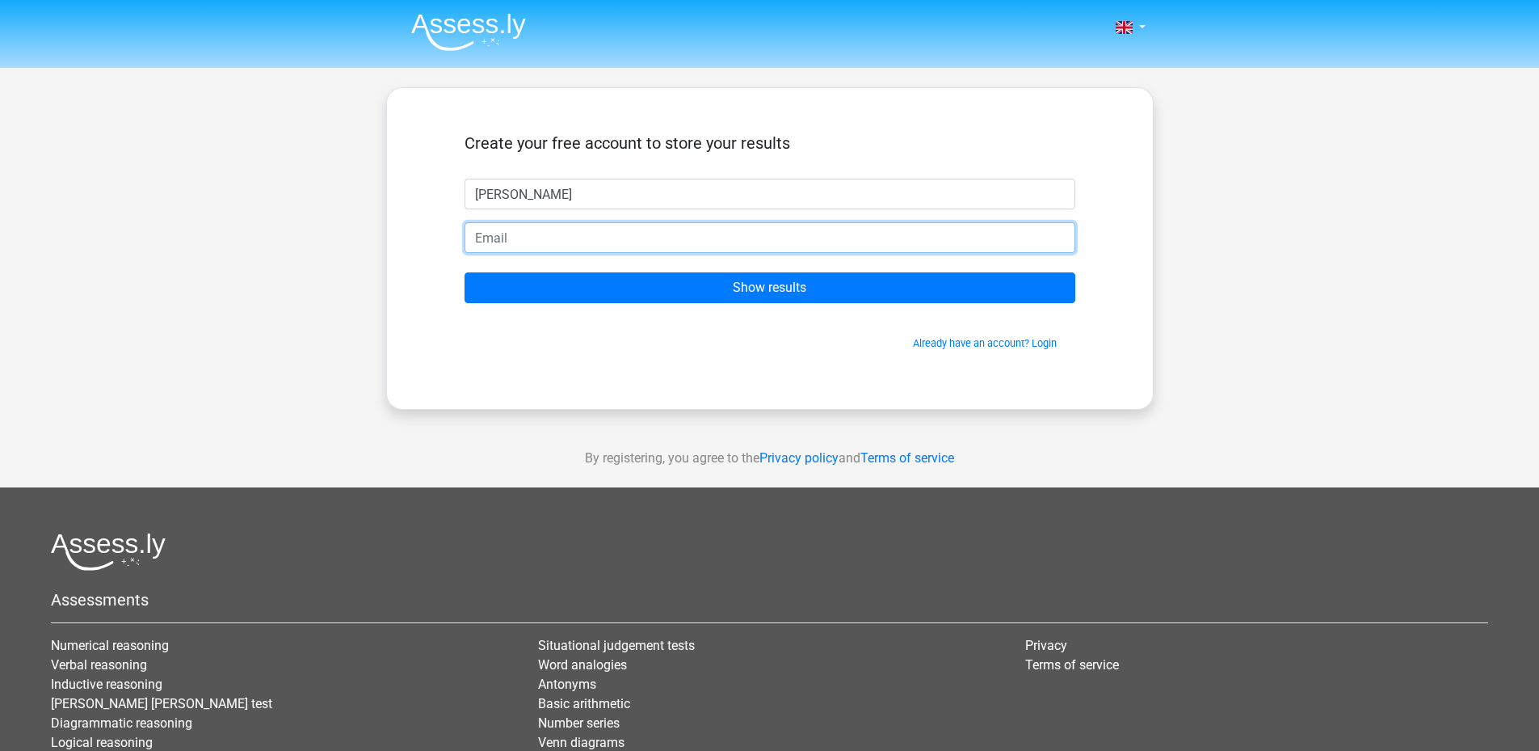
click at [870, 248] on input "email" at bounding box center [770, 237] width 611 height 31
type input "[EMAIL_ADDRESS][DOMAIN_NAME]"
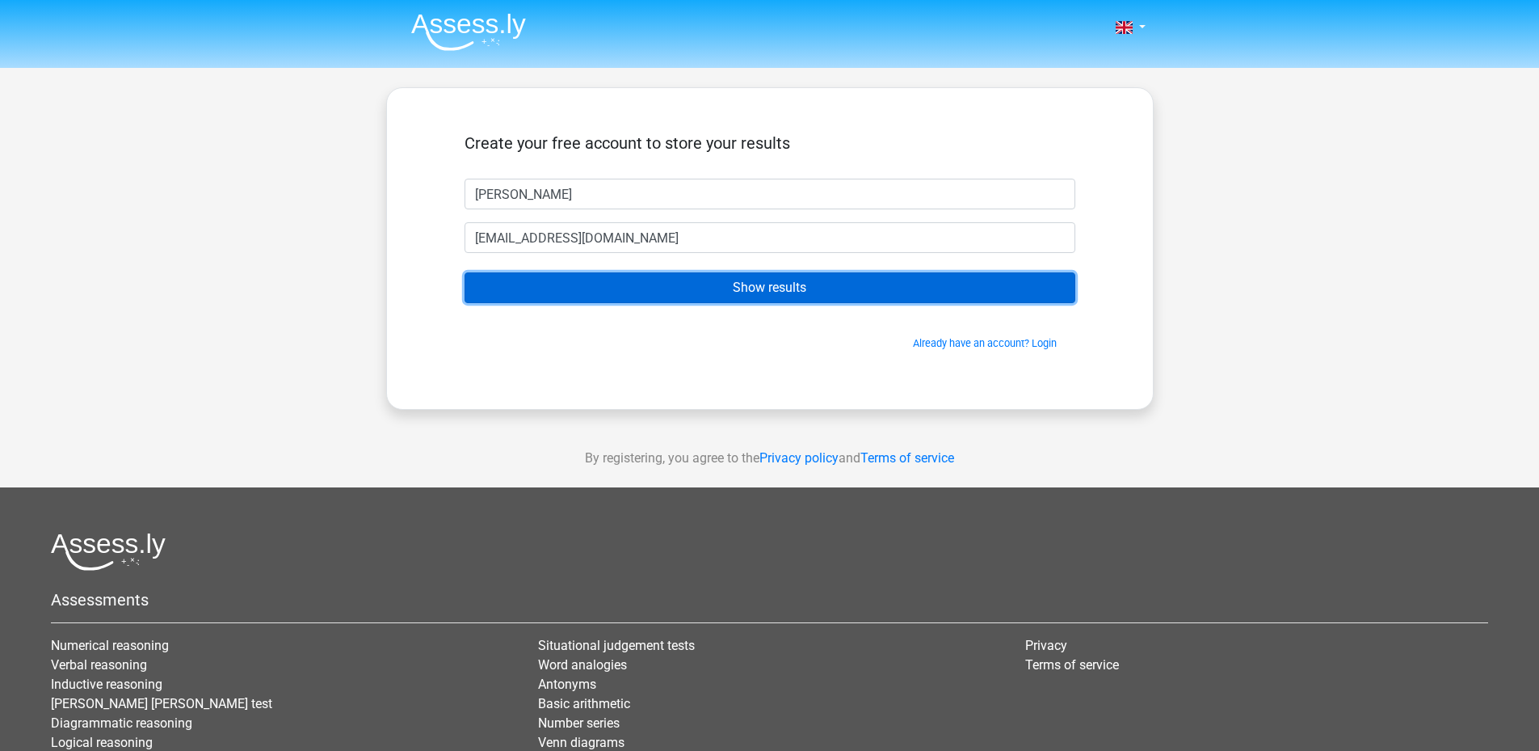
click at [763, 280] on input "Show results" at bounding box center [770, 287] width 611 height 31
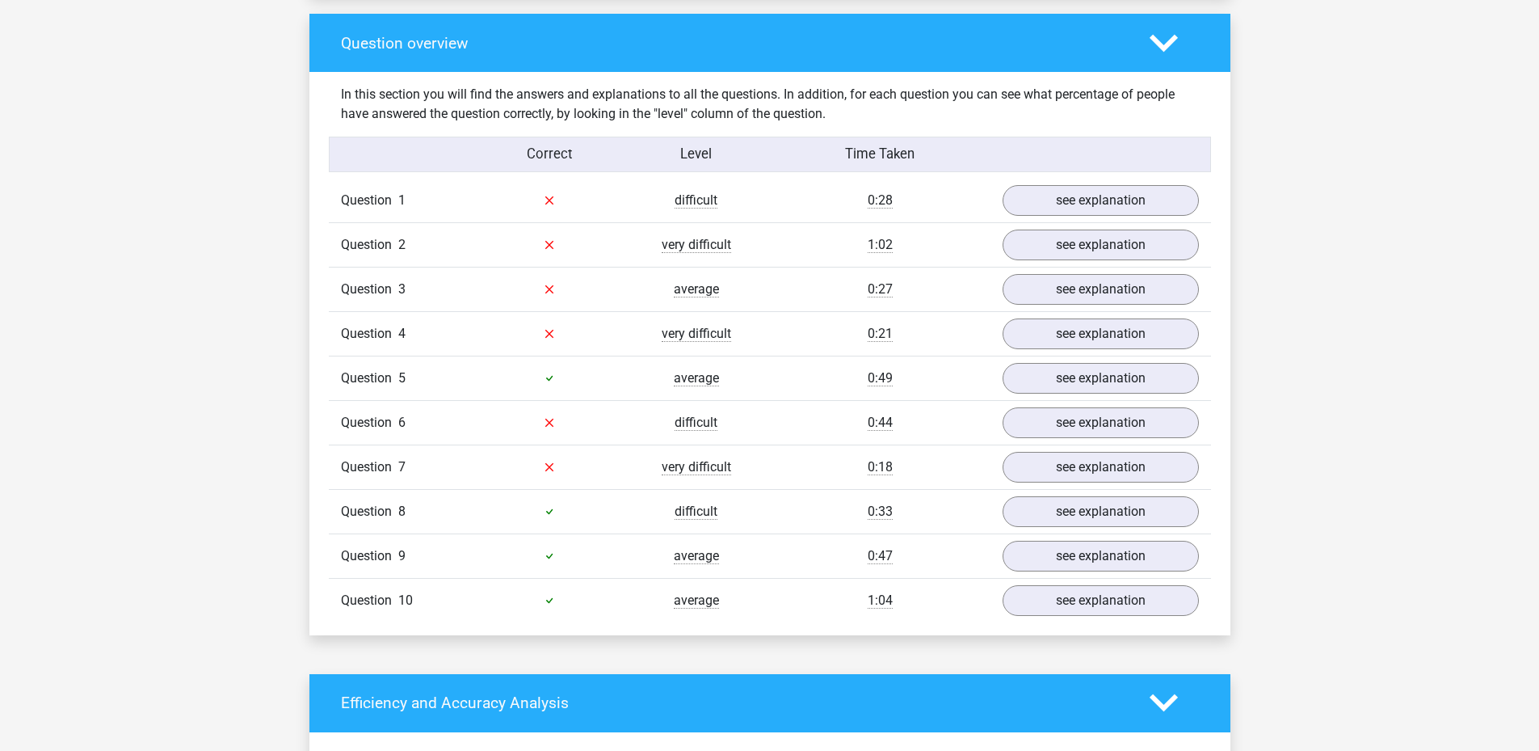
scroll to position [1051, 0]
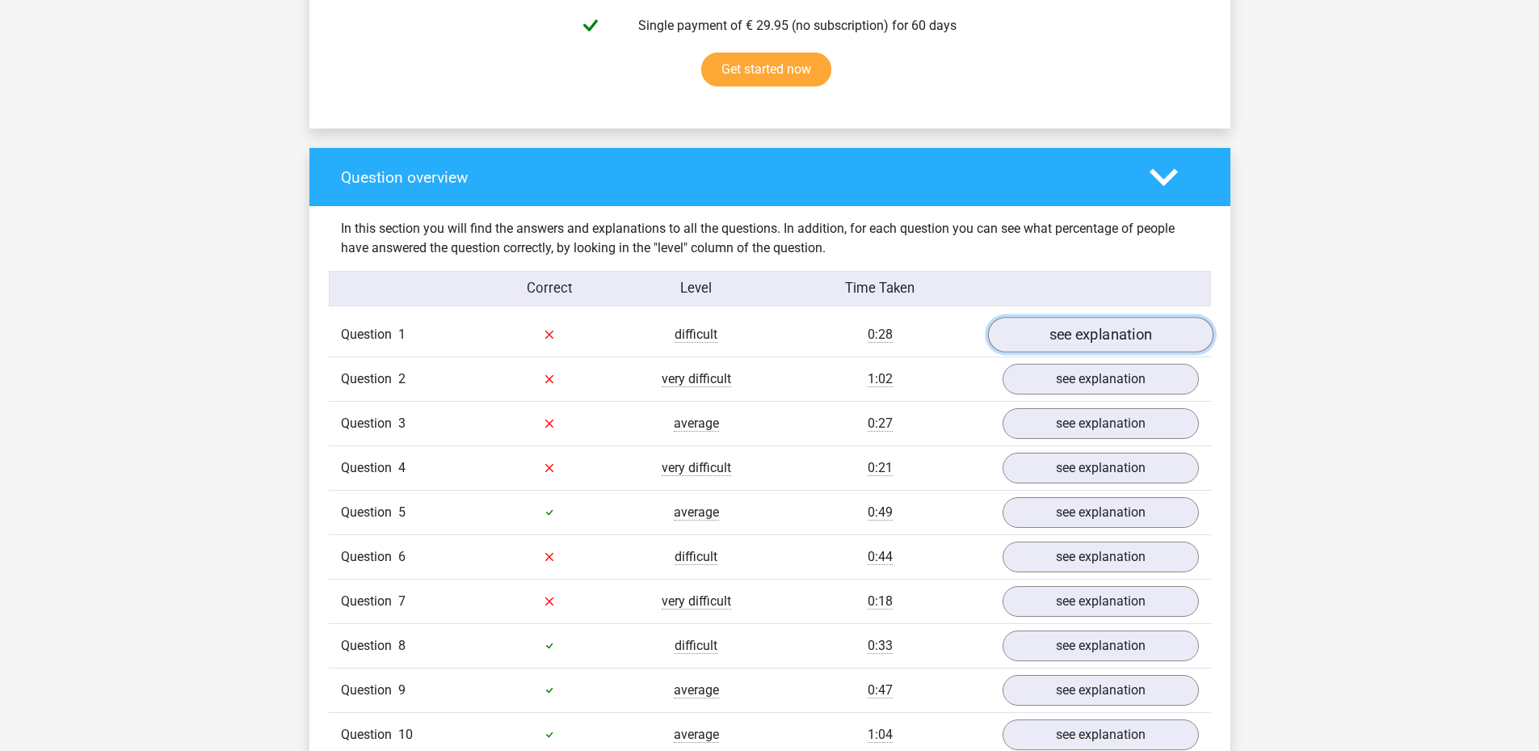
click at [1013, 332] on link "see explanation" at bounding box center [1099, 335] width 225 height 36
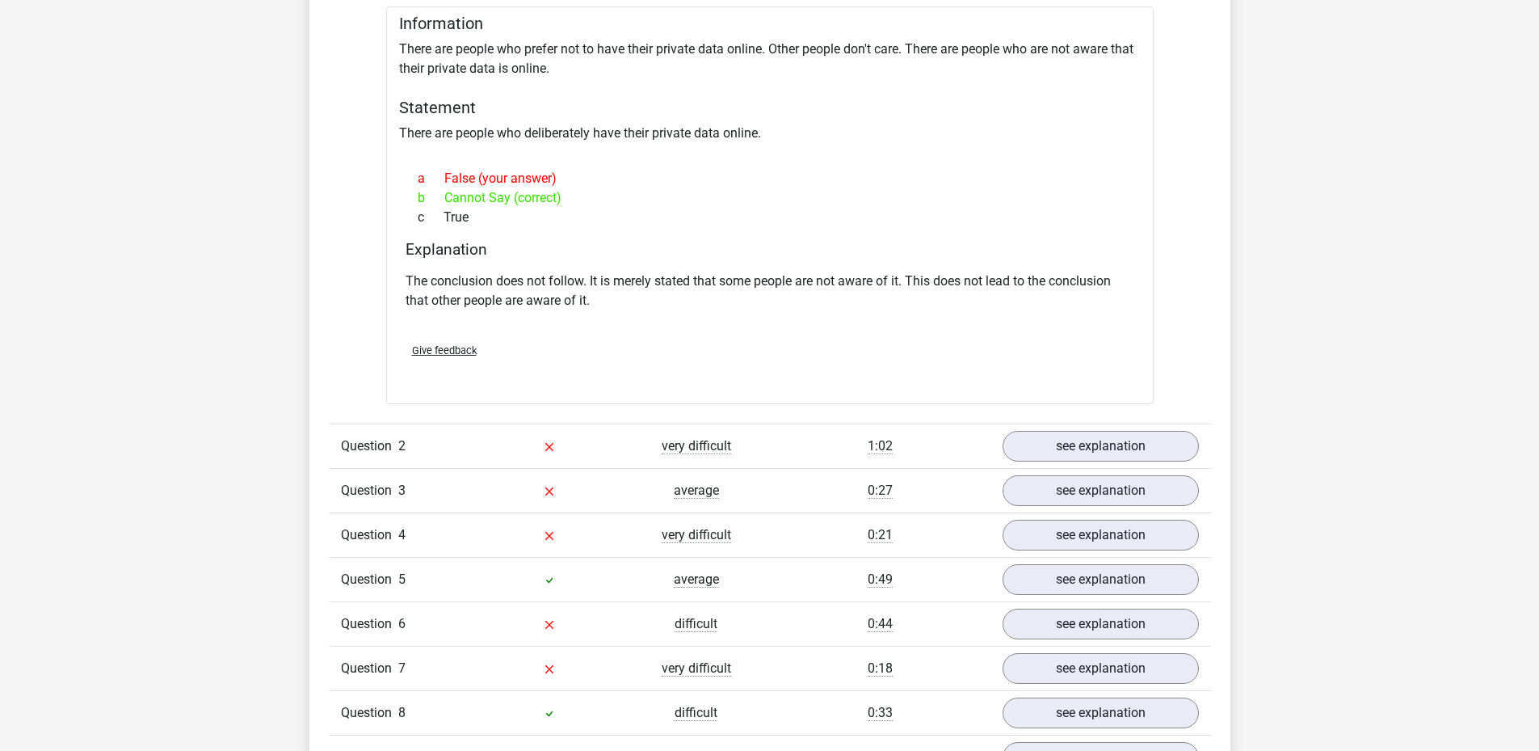
scroll to position [1455, 0]
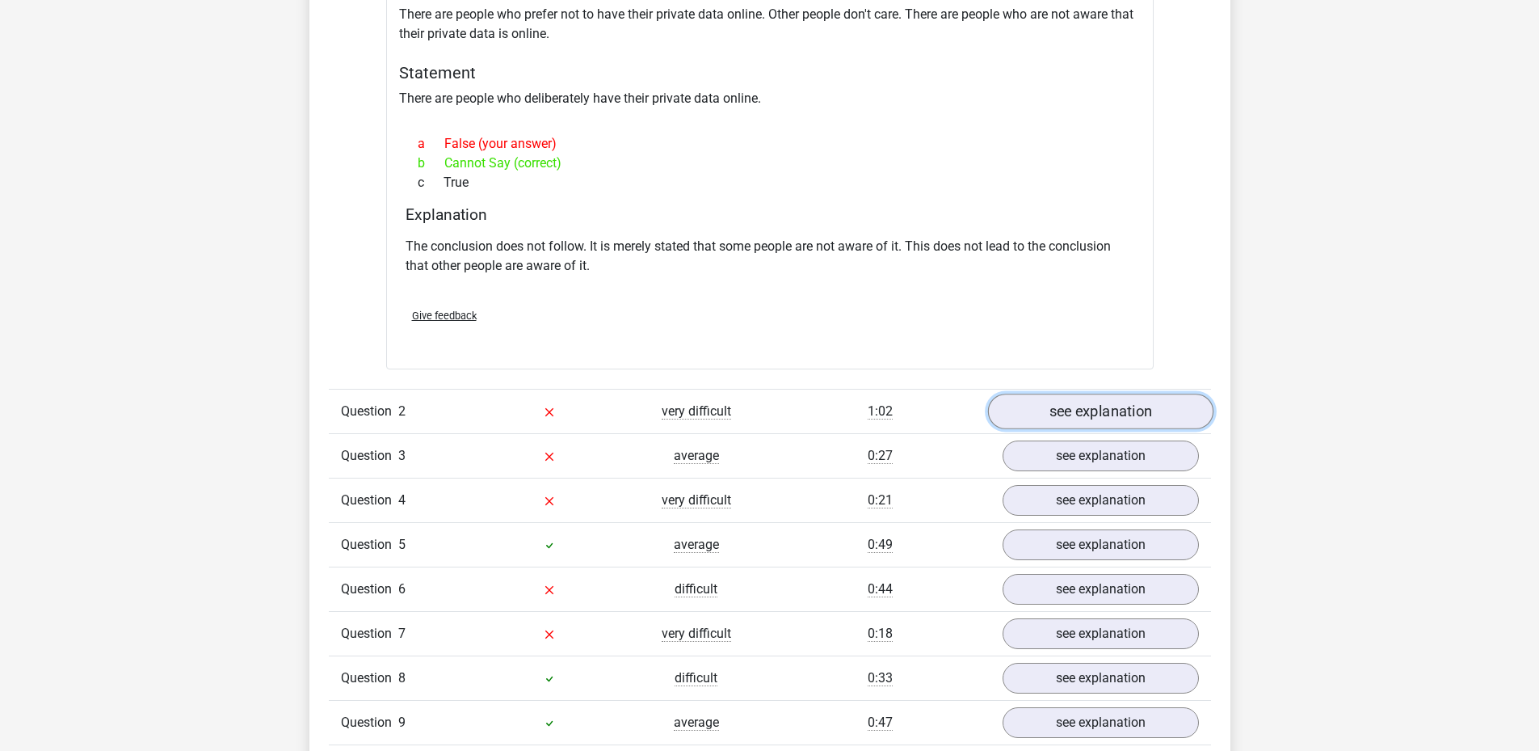
click at [1085, 406] on link "see explanation" at bounding box center [1099, 412] width 225 height 36
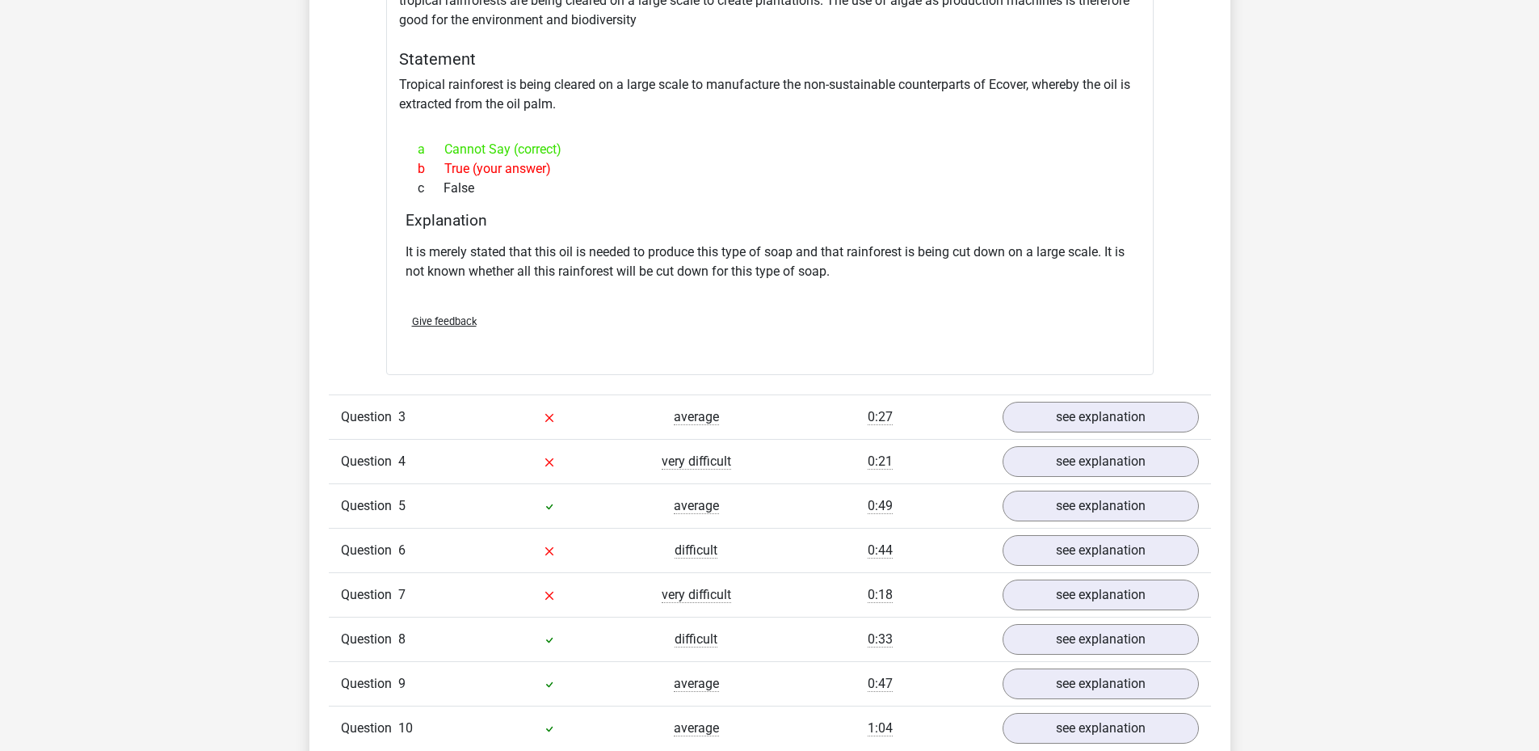
scroll to position [2020, 0]
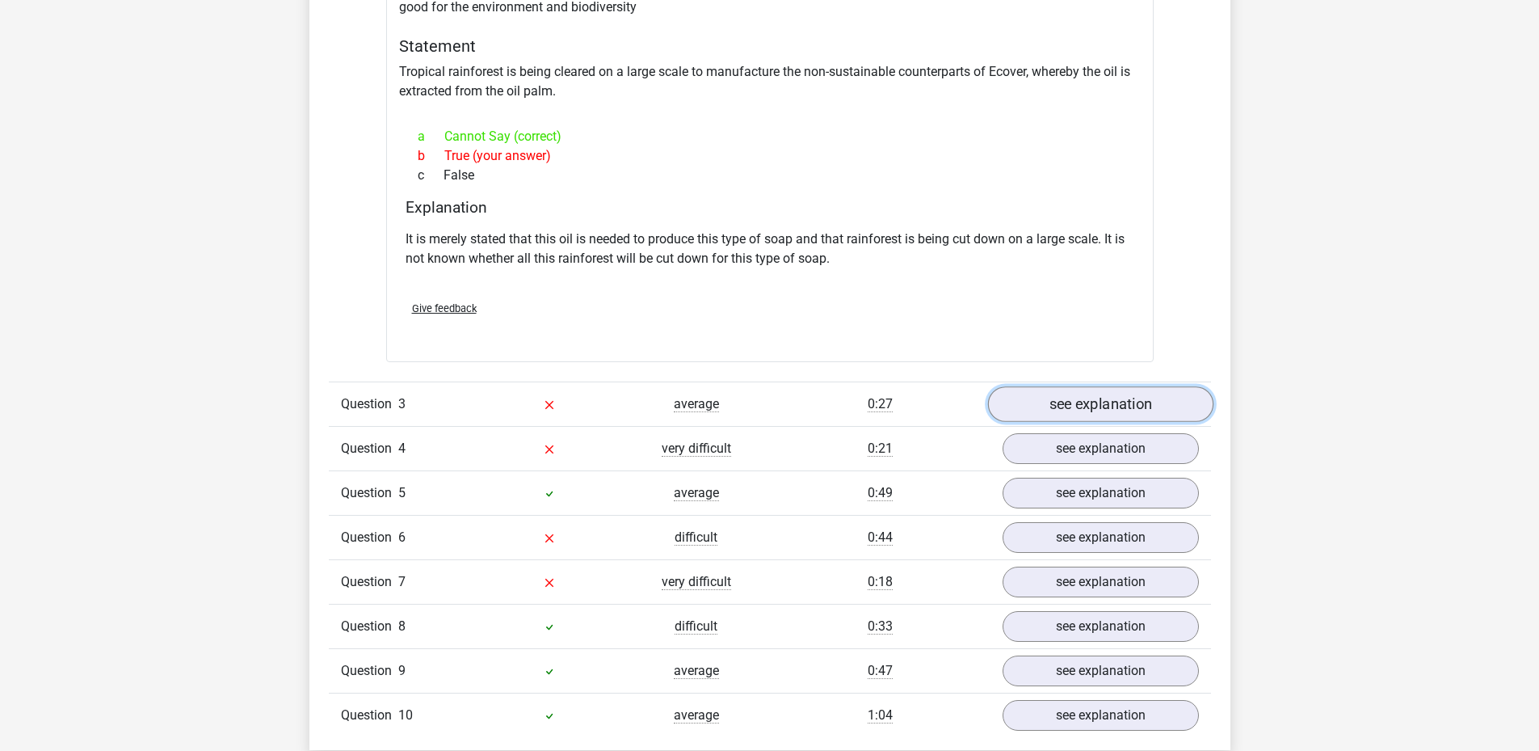
click at [1084, 407] on link "see explanation" at bounding box center [1099, 404] width 225 height 36
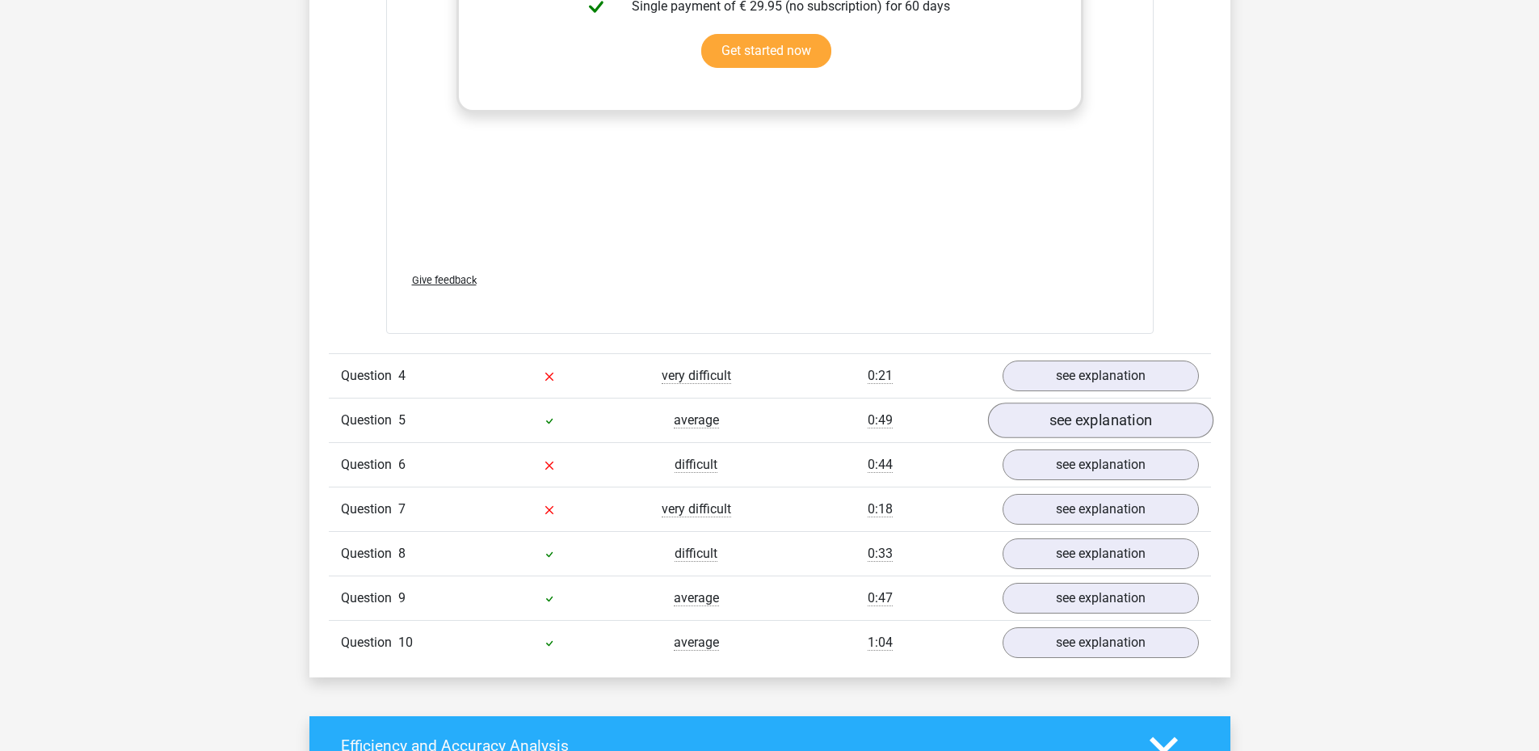
scroll to position [2990, 0]
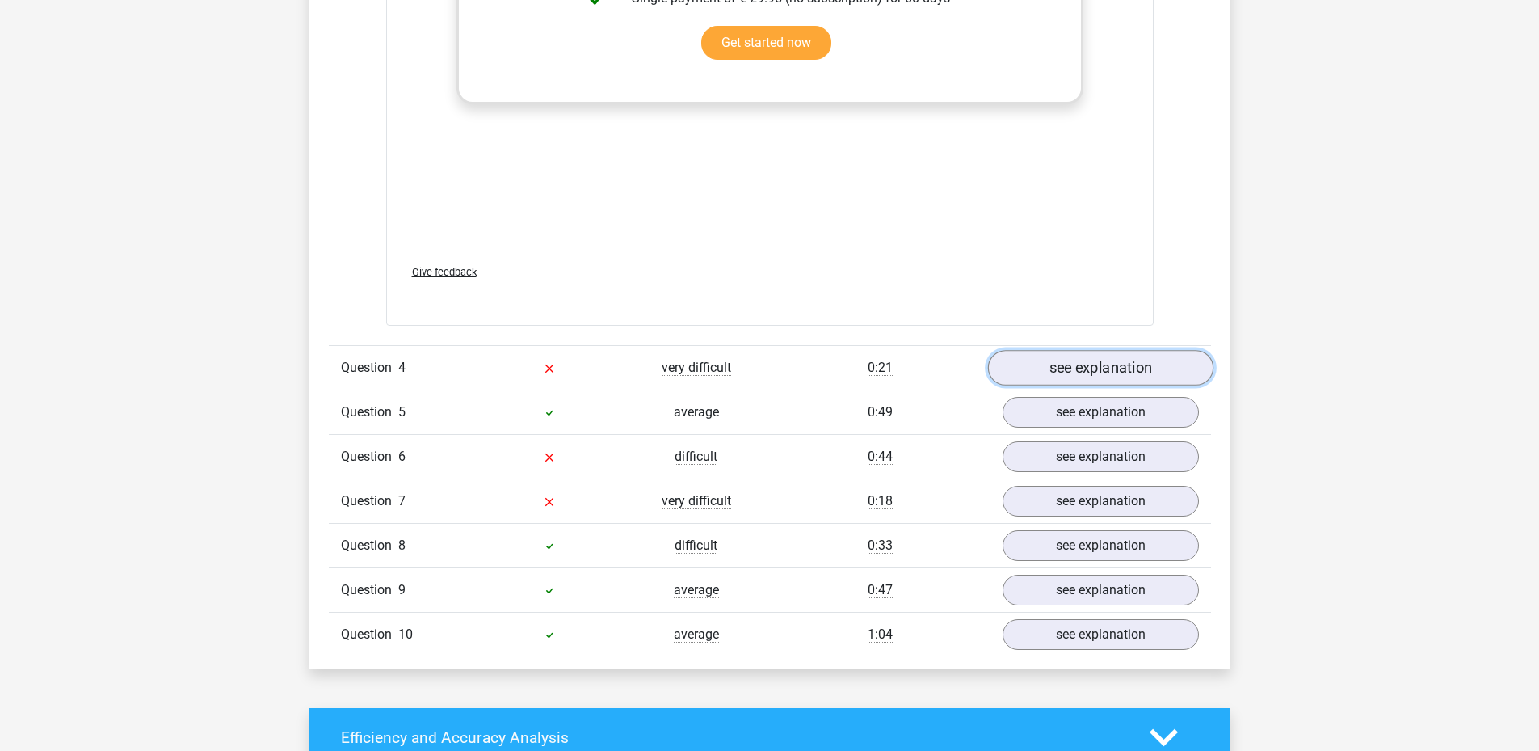
click at [1067, 373] on link "see explanation" at bounding box center [1099, 368] width 225 height 36
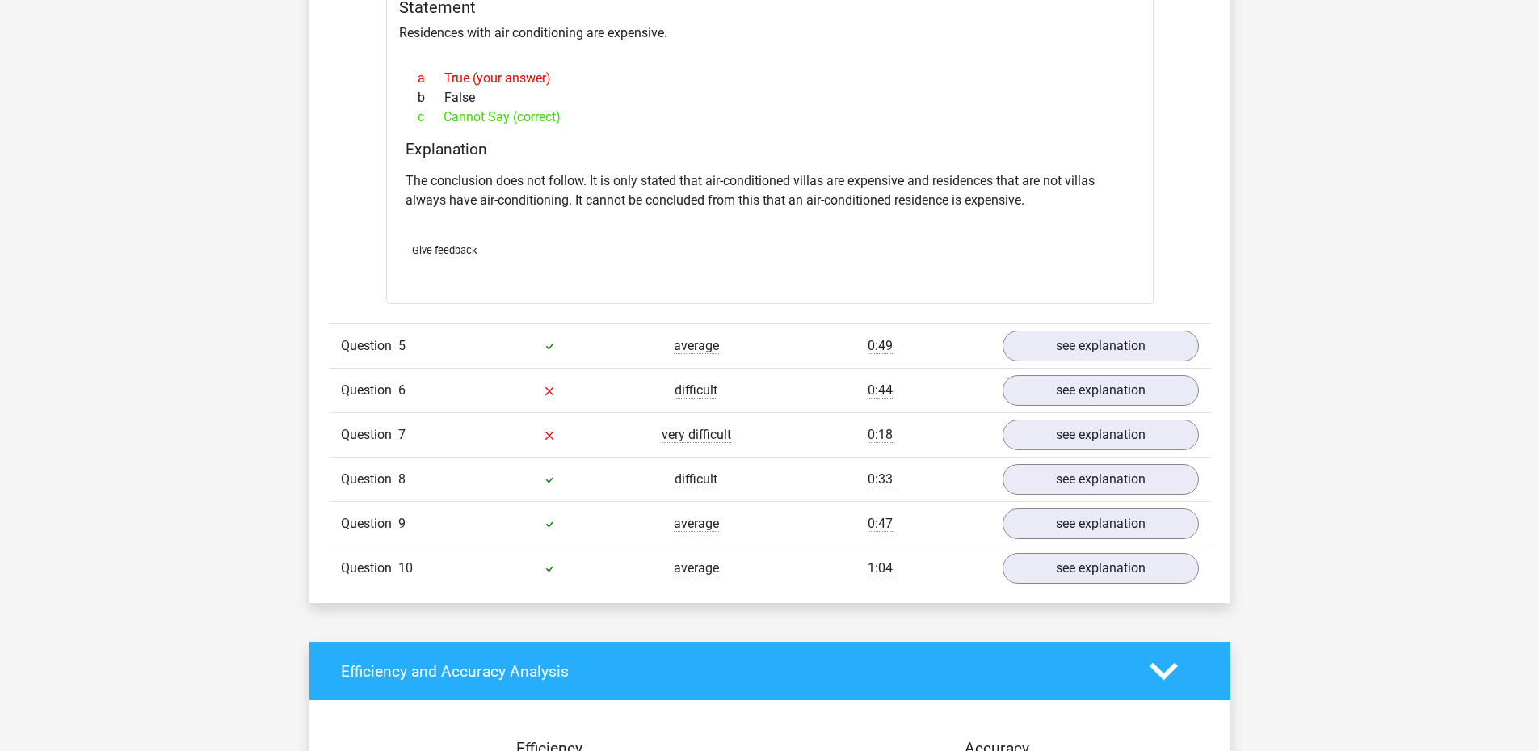
scroll to position [3556, 0]
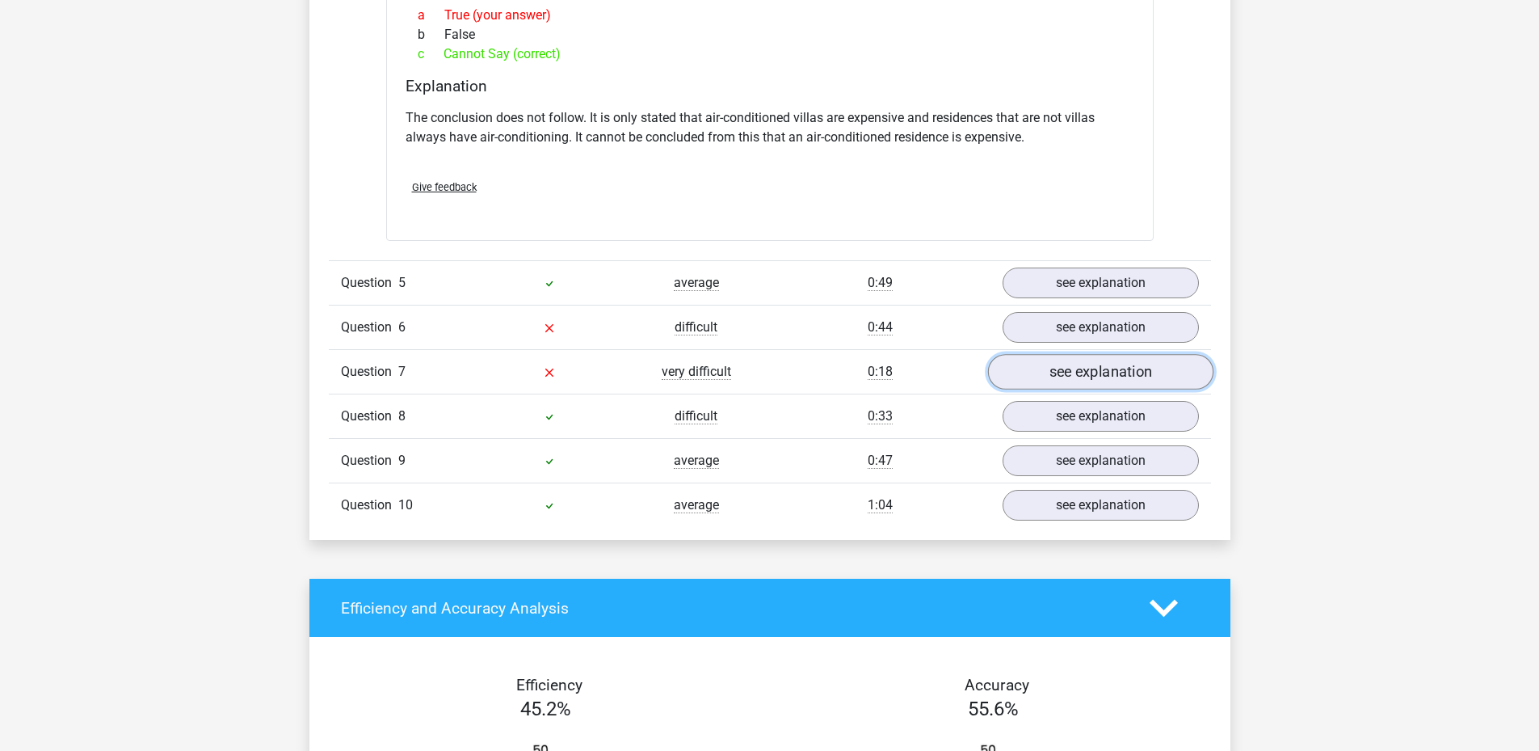
click at [1071, 369] on link "see explanation" at bounding box center [1099, 373] width 225 height 36
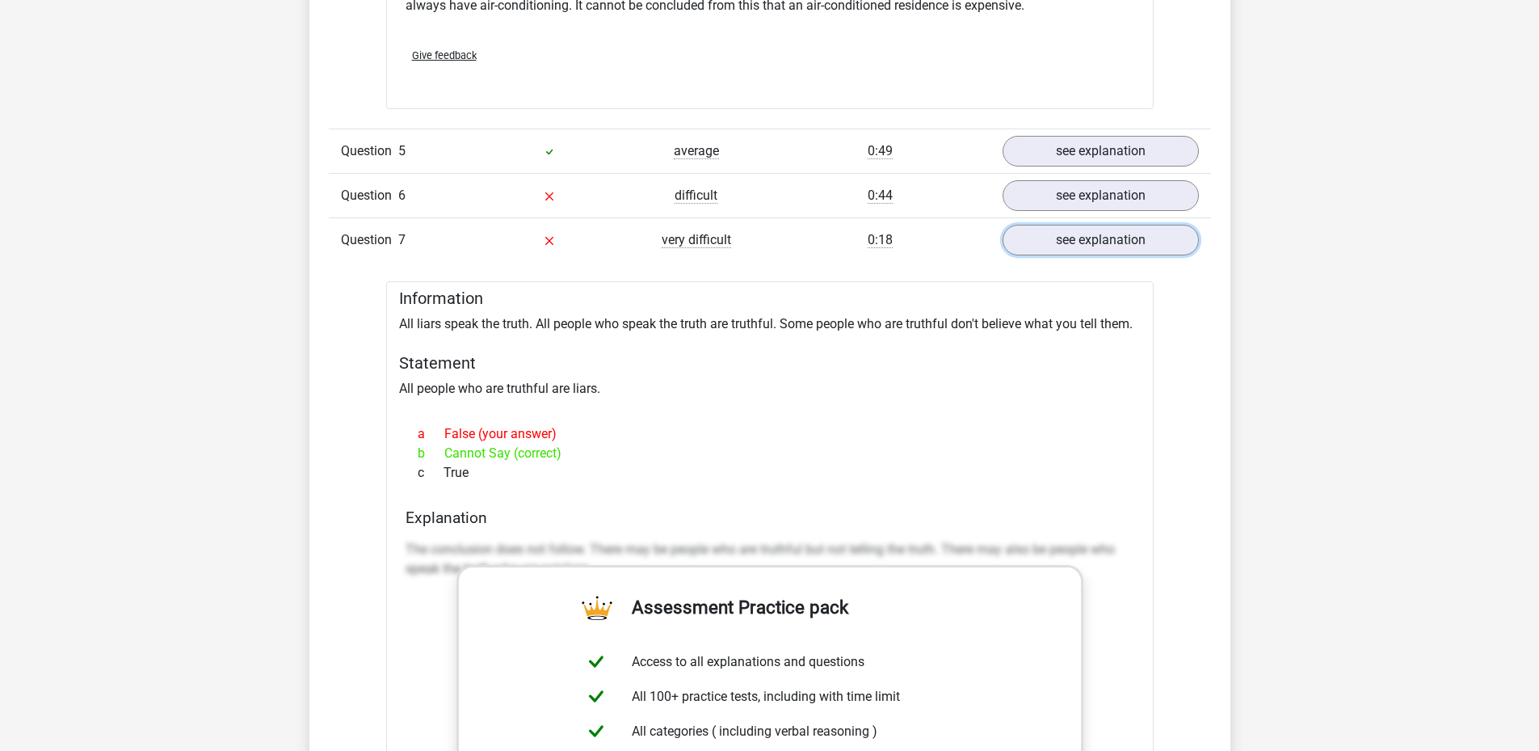
scroll to position [3475, 0]
